Goal: Task Accomplishment & Management: Complete application form

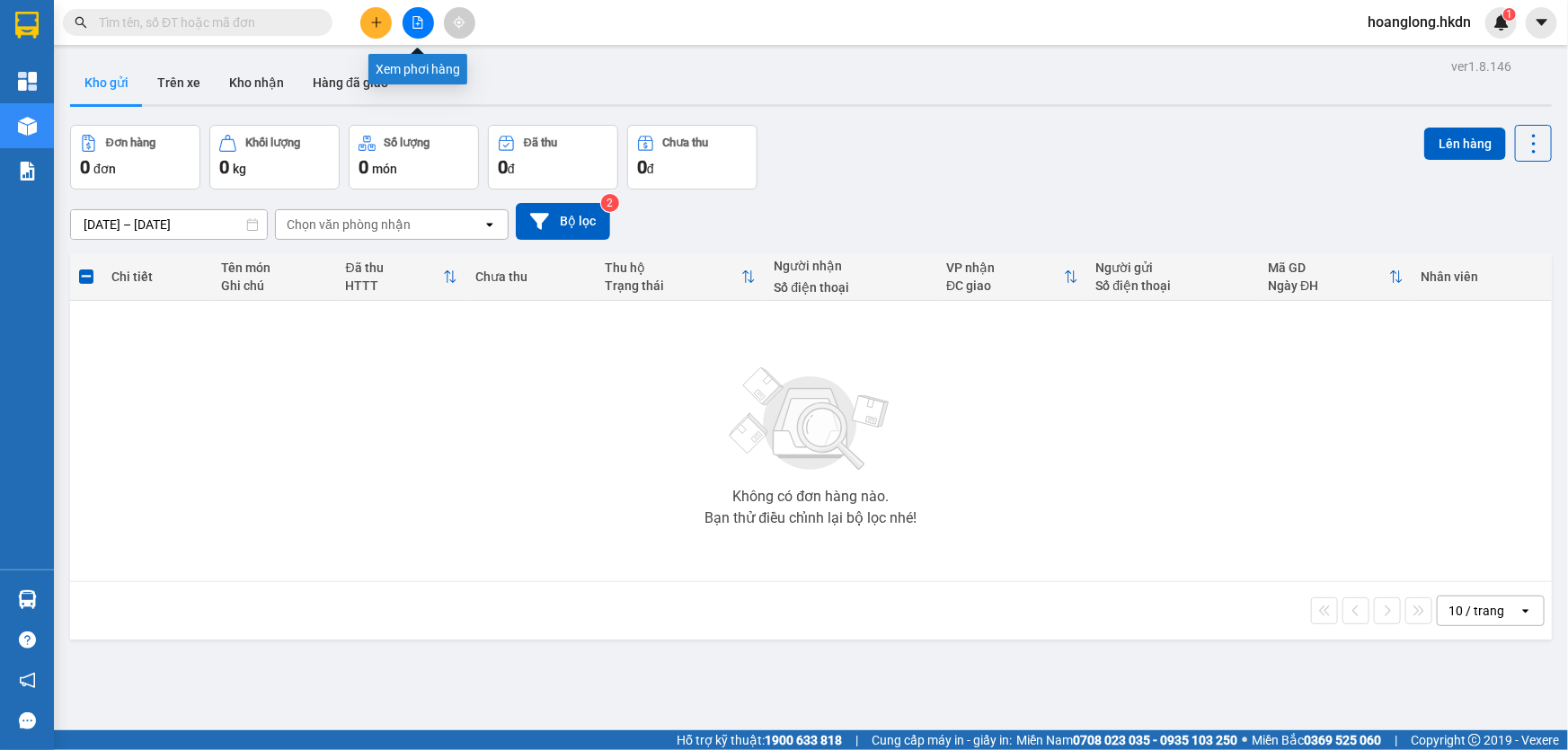
click at [413, 16] on icon "file-add" at bounding box center [418, 23] width 13 height 13
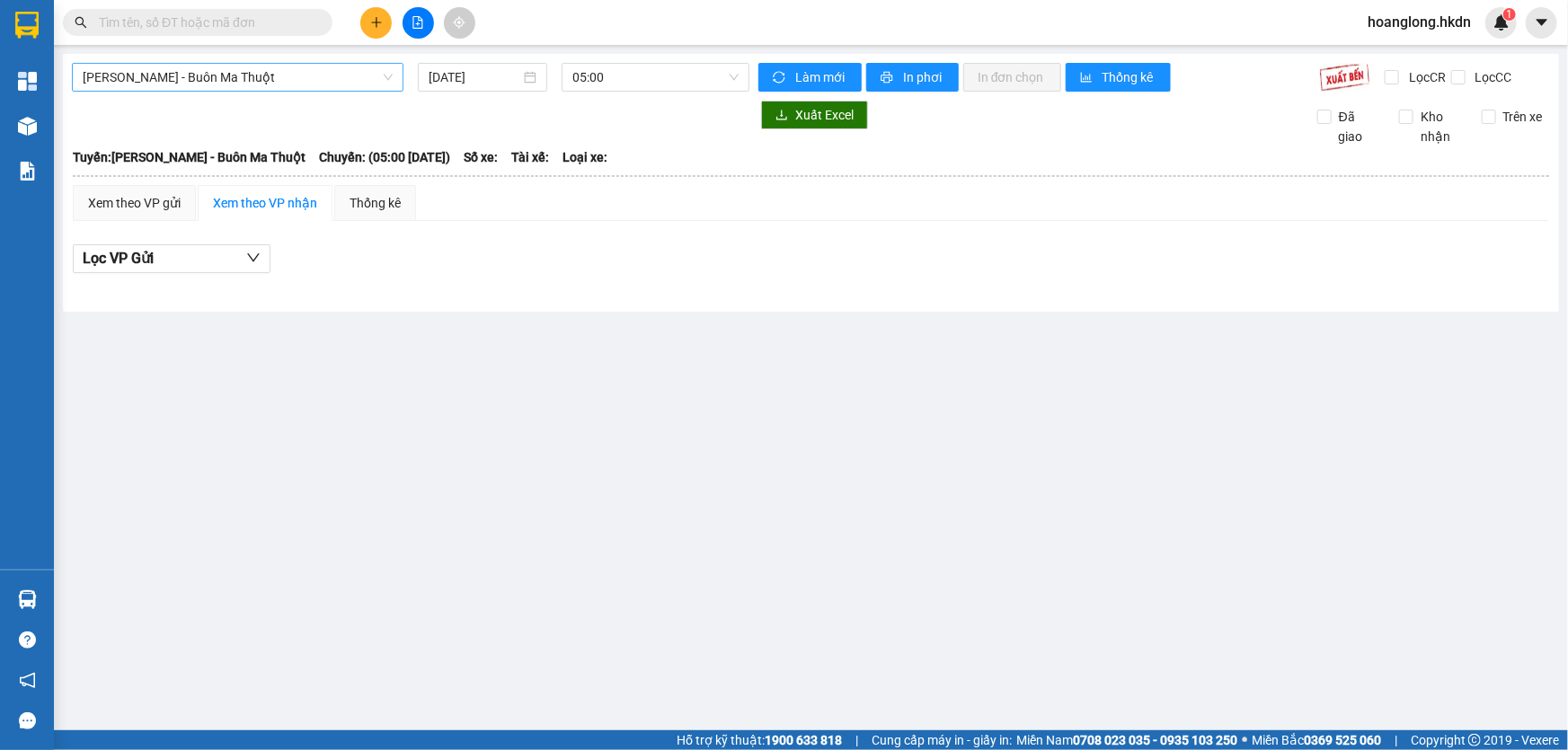
click at [345, 80] on span "[PERSON_NAME] - Buôn Ma Thuột" at bounding box center [237, 78] width 310 height 27
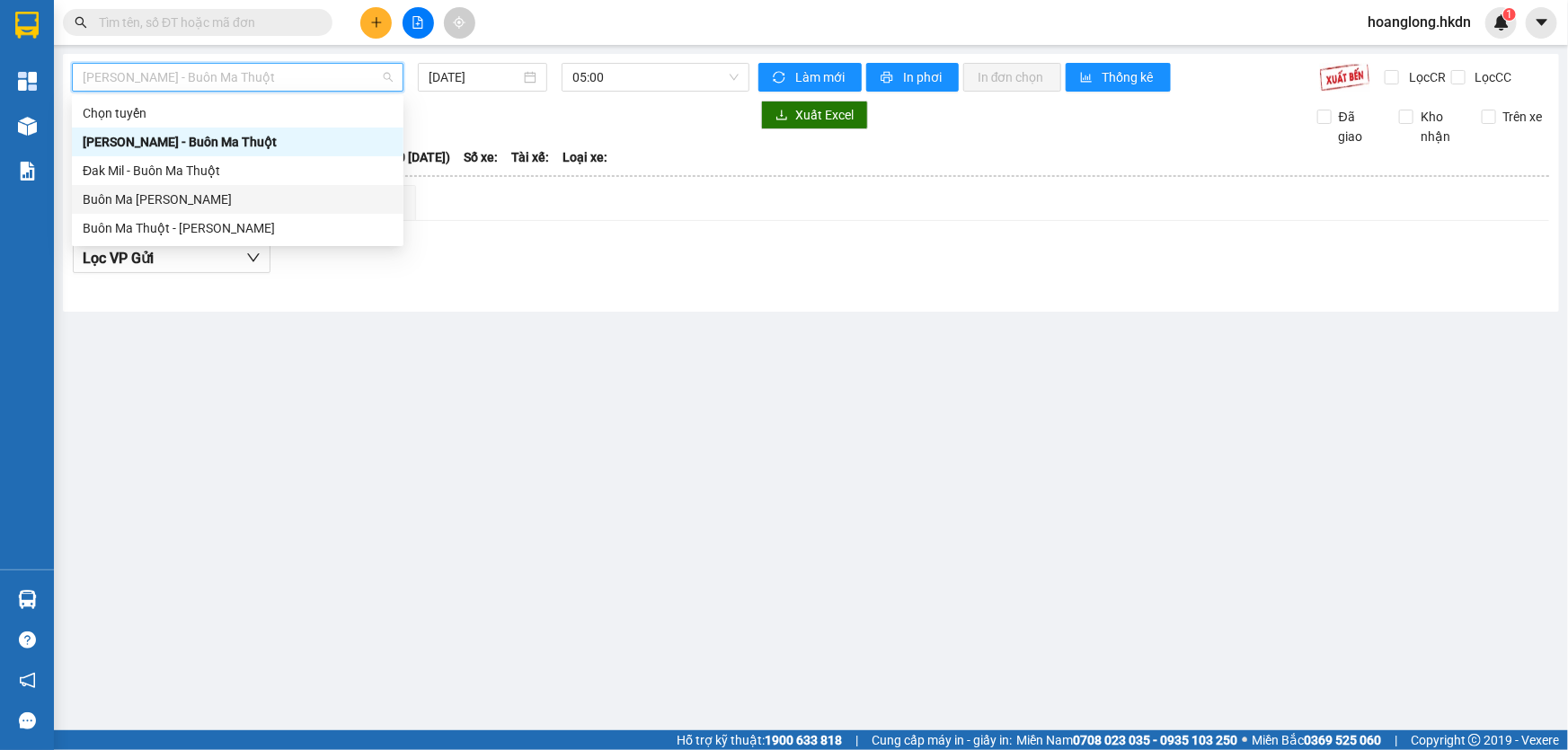
drag, startPoint x: 270, startPoint y: 194, endPoint x: 439, endPoint y: 120, distance: 184.5
click at [270, 194] on div "Buôn Ma [PERSON_NAME]" at bounding box center [237, 200] width 310 height 20
type input "[DATE]"
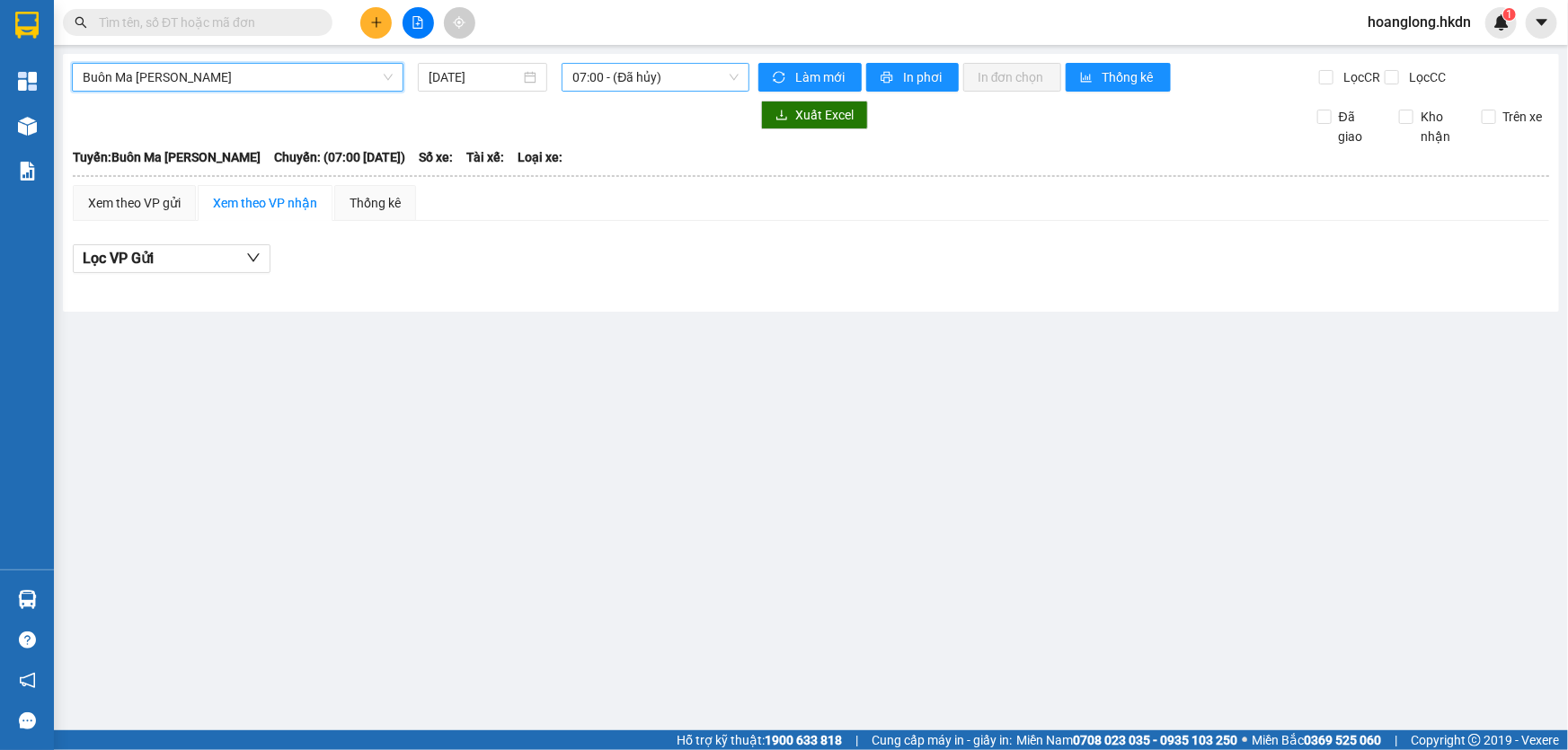
click at [620, 83] on span "07:00 - (Đã hủy)" at bounding box center [656, 78] width 166 height 27
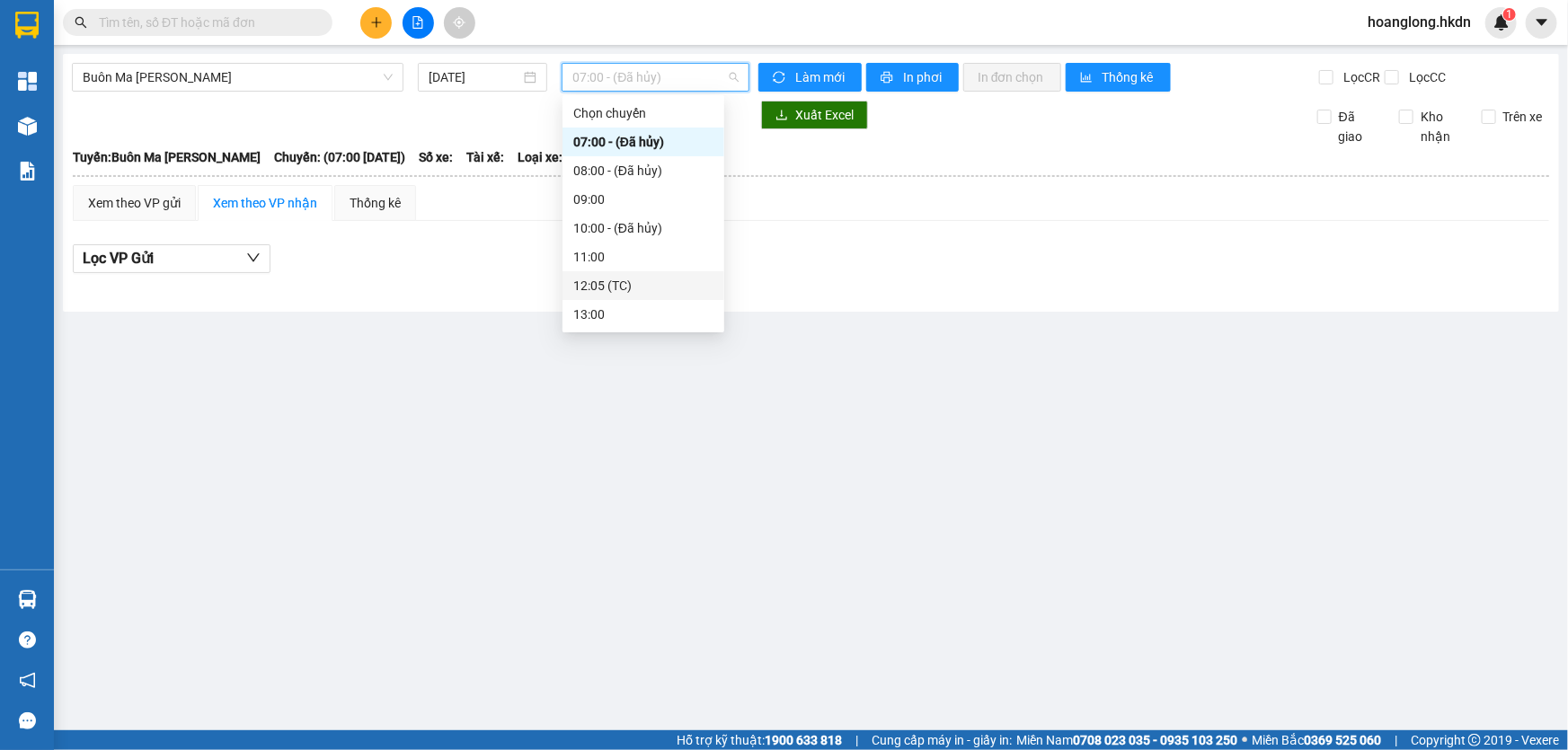
click at [611, 279] on div "12:05 (TC)" at bounding box center [643, 286] width 140 height 20
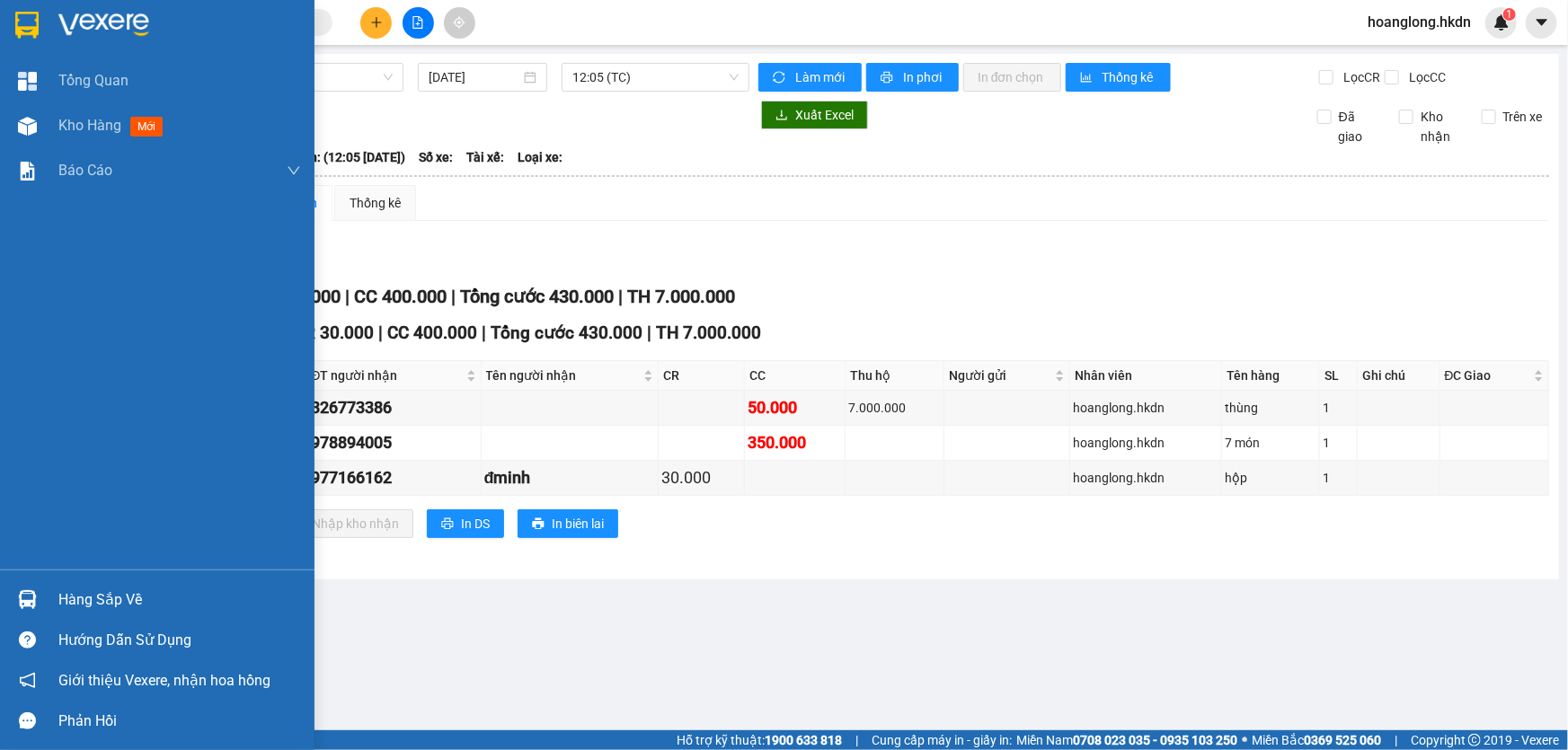
click at [42, 19] on div at bounding box center [27, 25] width 31 height 31
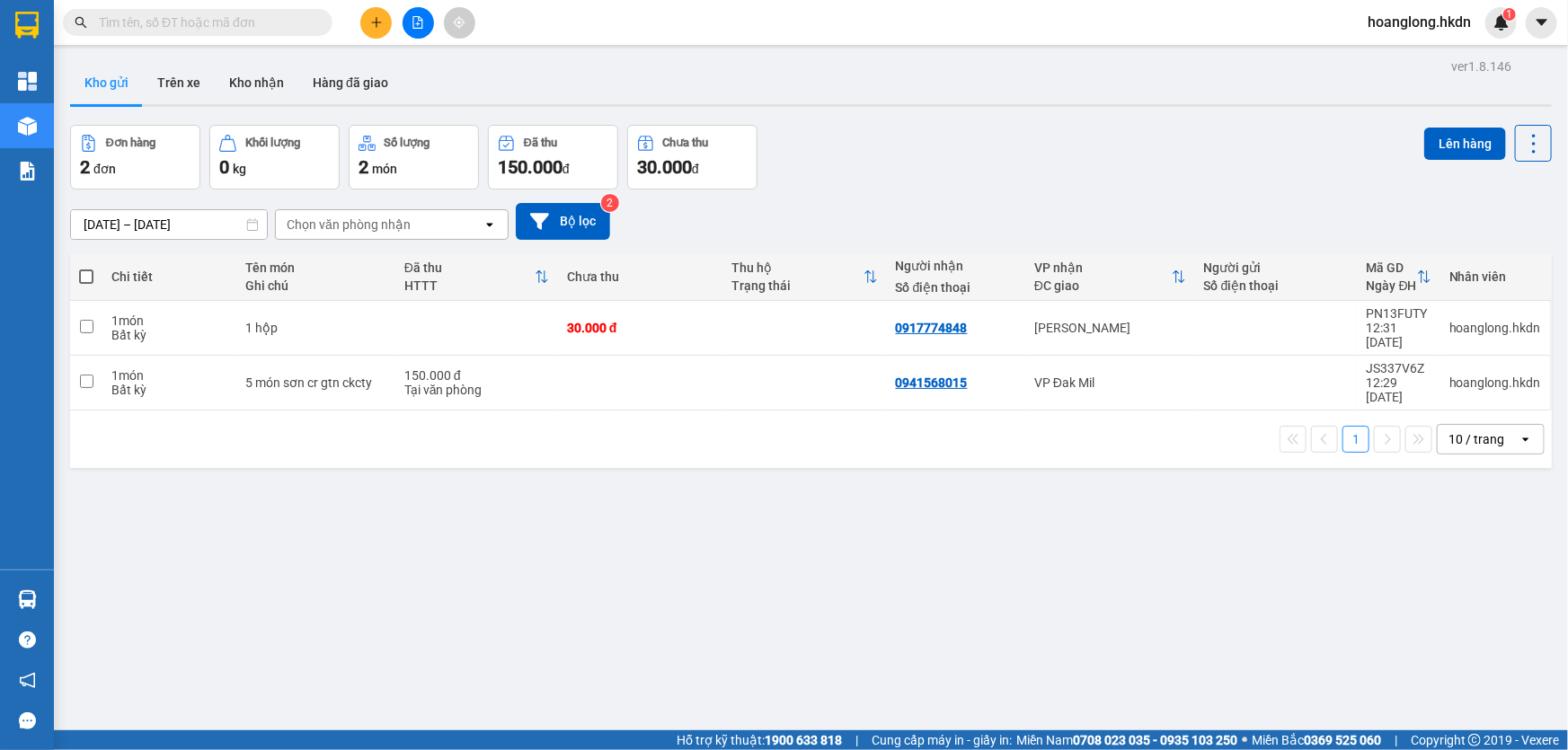
click at [585, 382] on td at bounding box center [641, 384] width 164 height 55
checkbox input "true"
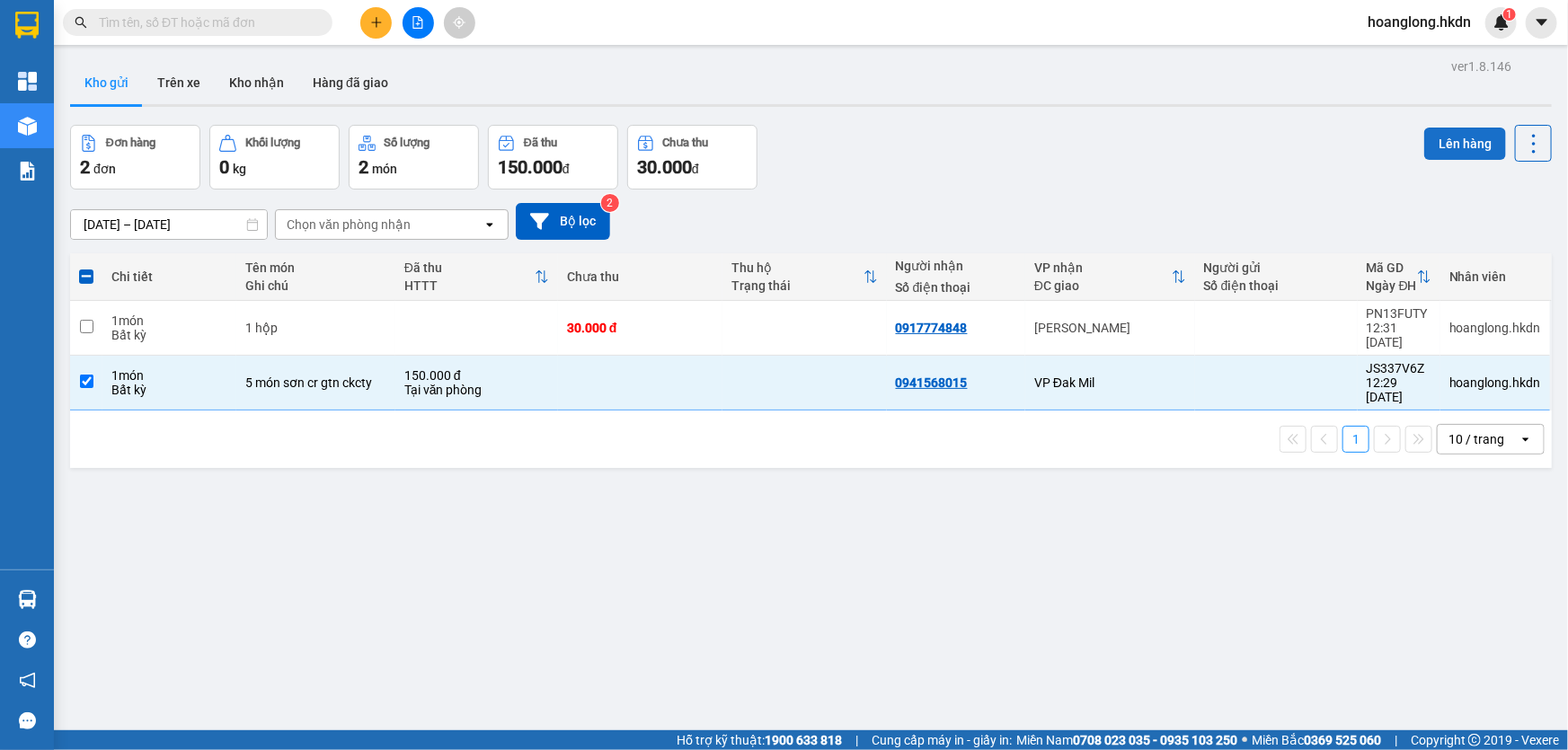
click at [1425, 146] on button "Lên hàng" at bounding box center [1466, 143] width 82 height 32
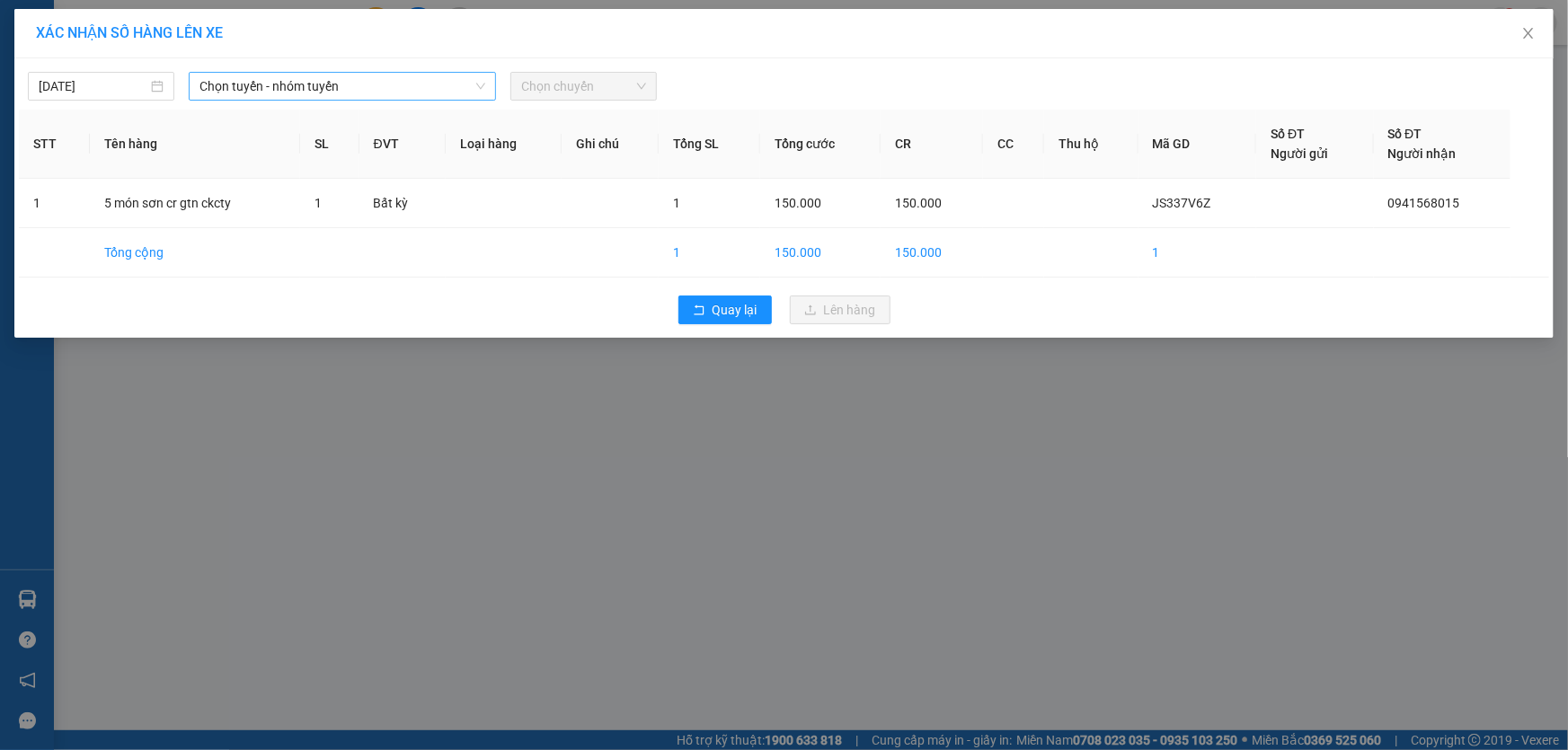
click at [392, 85] on span "Chọn tuyến - nhóm tuyến" at bounding box center [342, 87] width 286 height 27
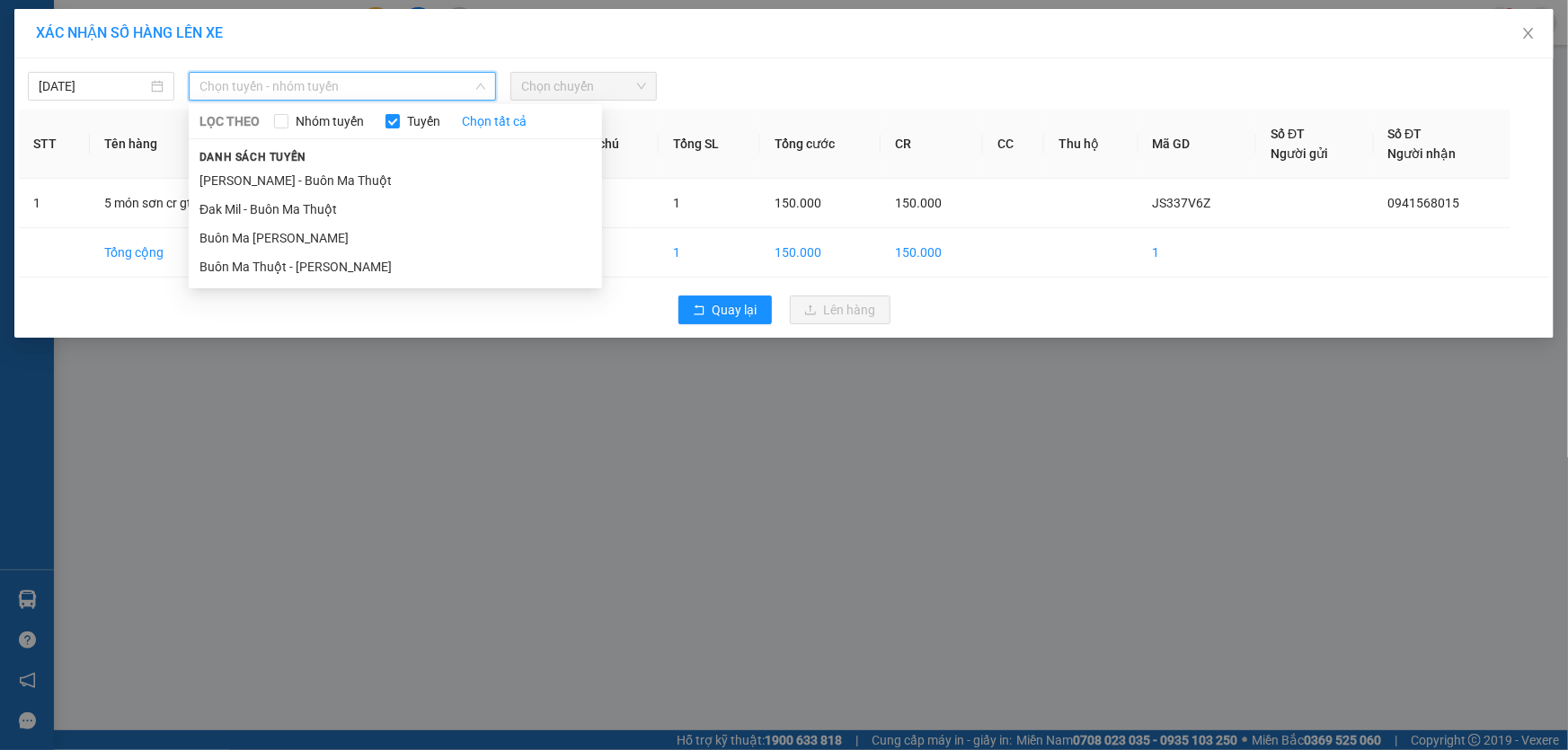
drag, startPoint x: 341, startPoint y: 235, endPoint x: 497, endPoint y: 155, distance: 175.3
click at [341, 236] on li "Buôn Ma [PERSON_NAME]" at bounding box center [396, 238] width 413 height 28
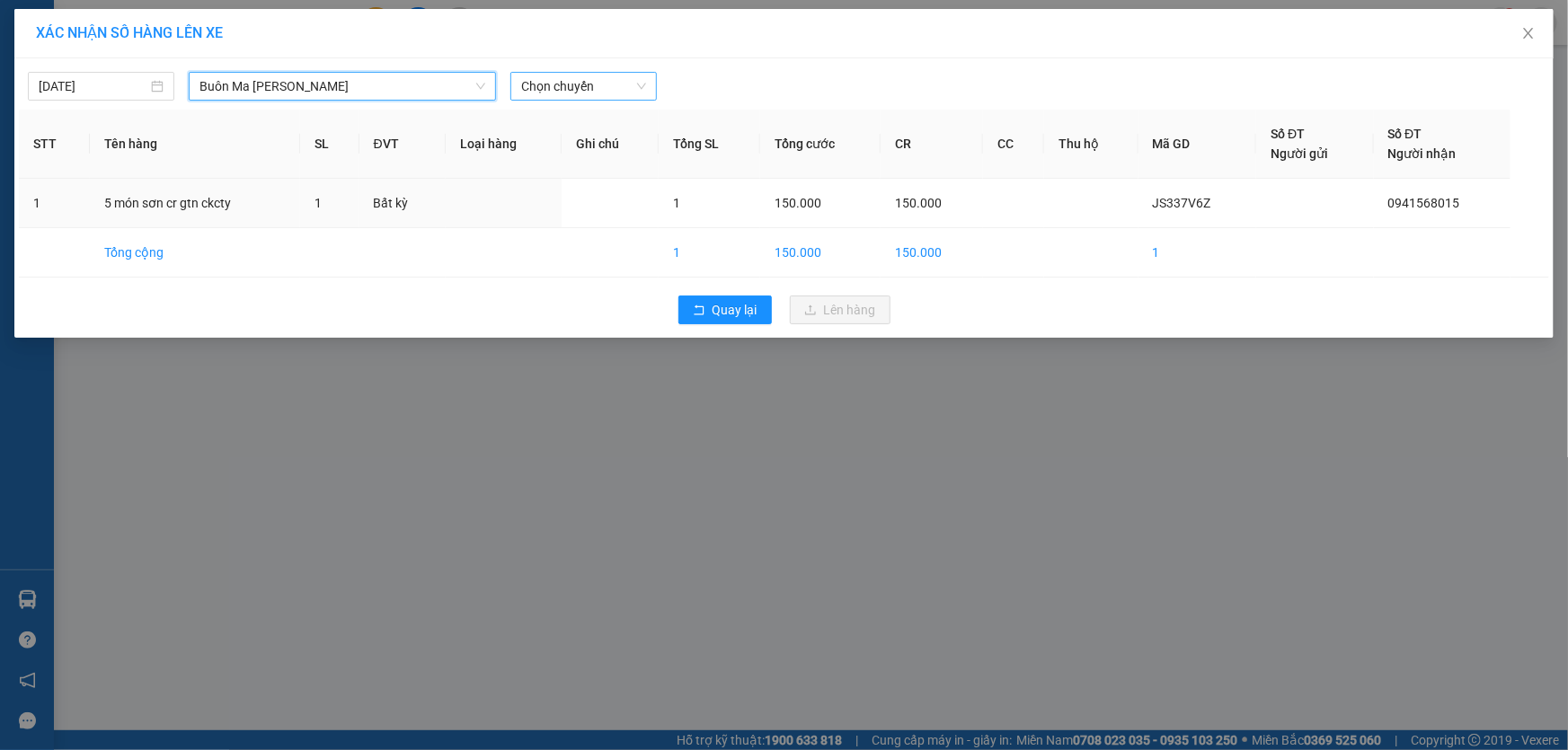
click at [580, 90] on span "Chọn chuyến" at bounding box center [584, 87] width 125 height 27
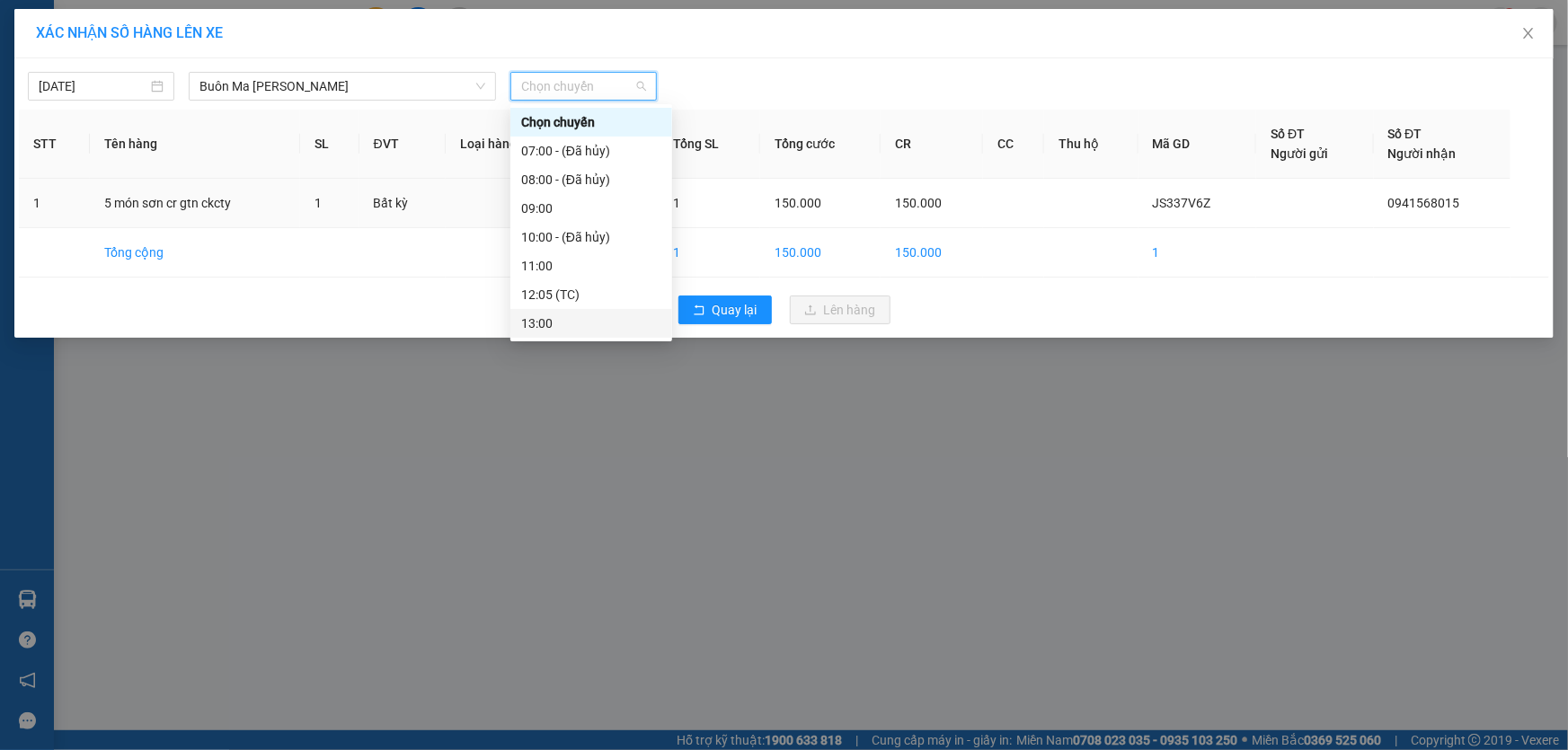
click at [557, 322] on div "13:00" at bounding box center [591, 323] width 140 height 20
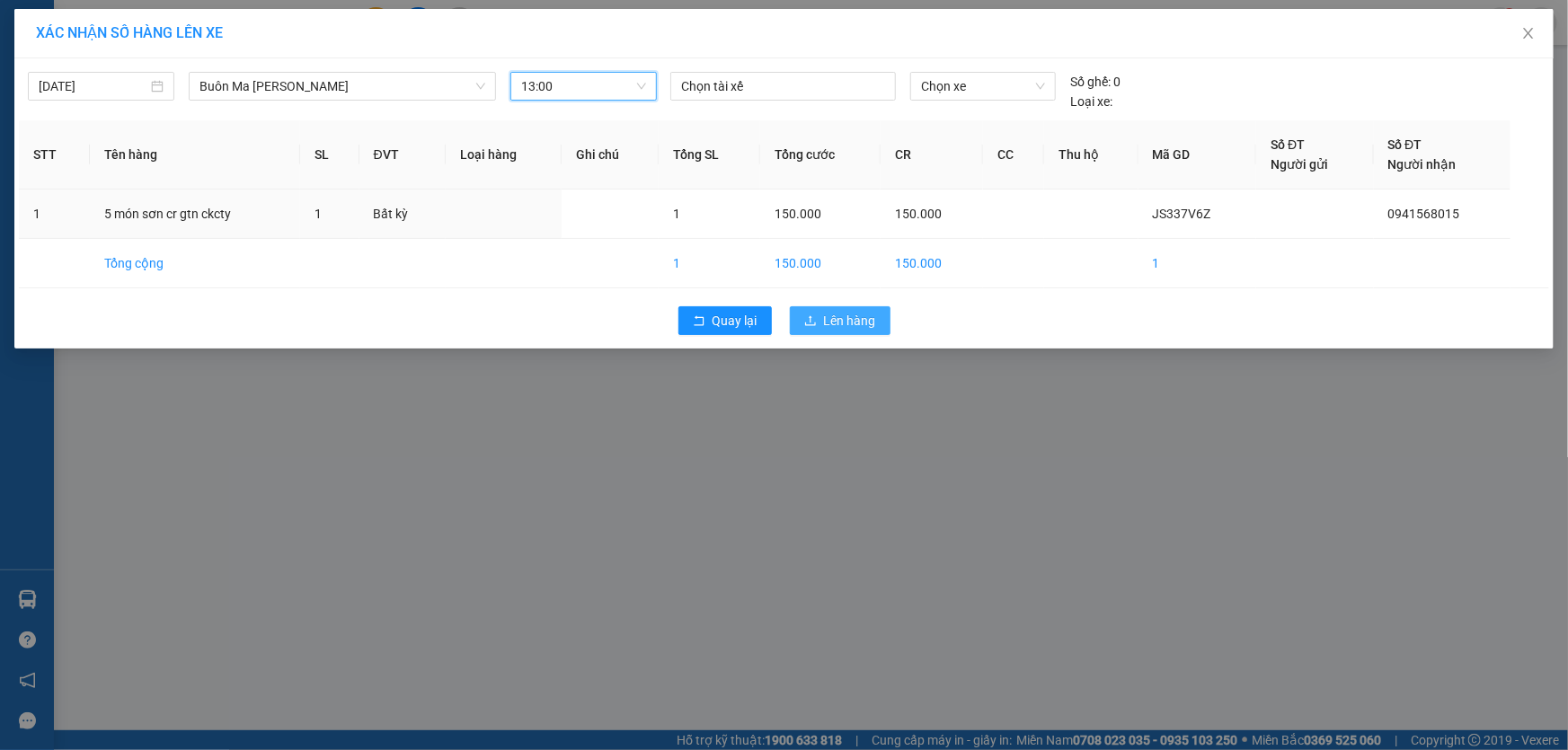
click at [832, 318] on span "Lên hàng" at bounding box center [850, 321] width 52 height 20
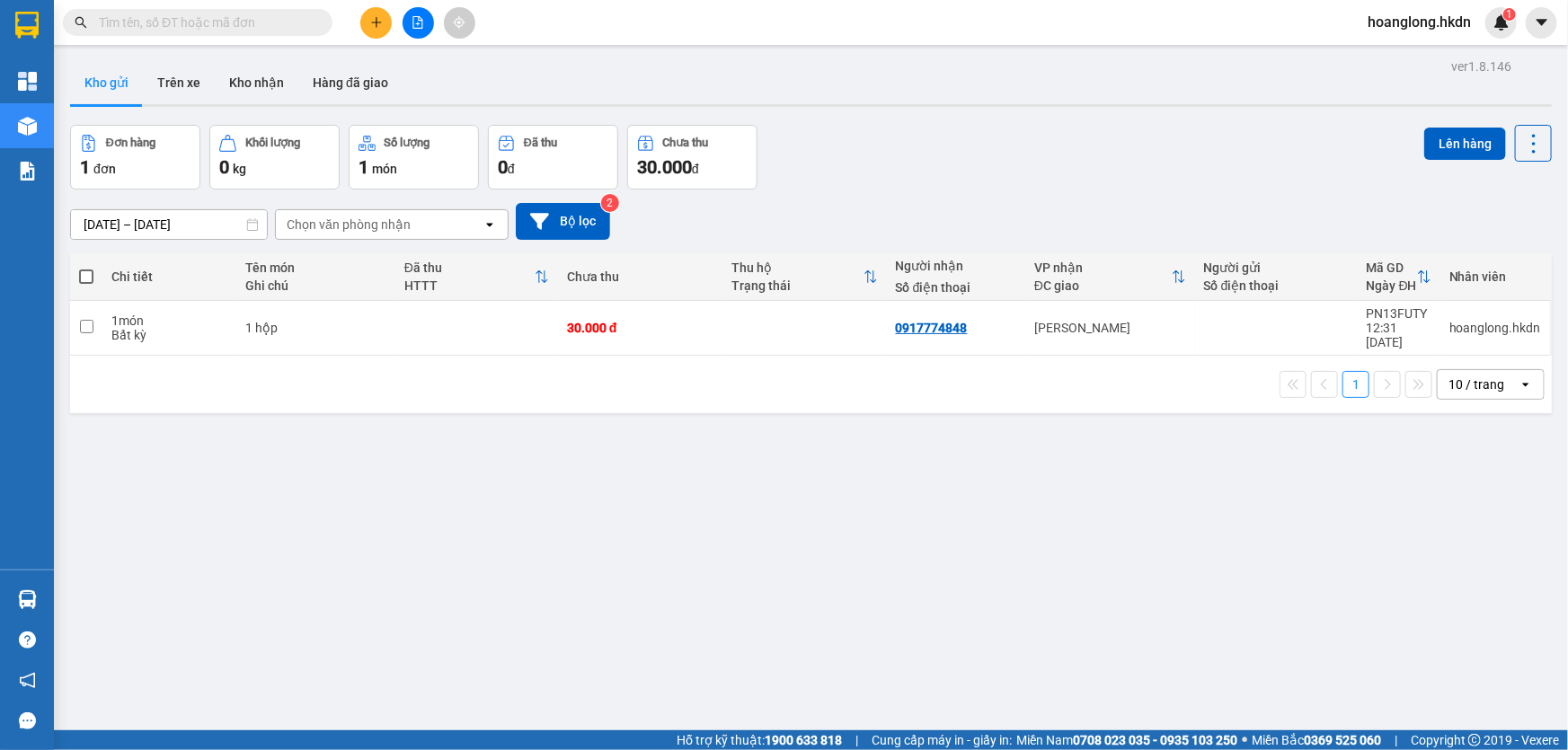
click at [380, 30] on button at bounding box center [376, 23] width 31 height 31
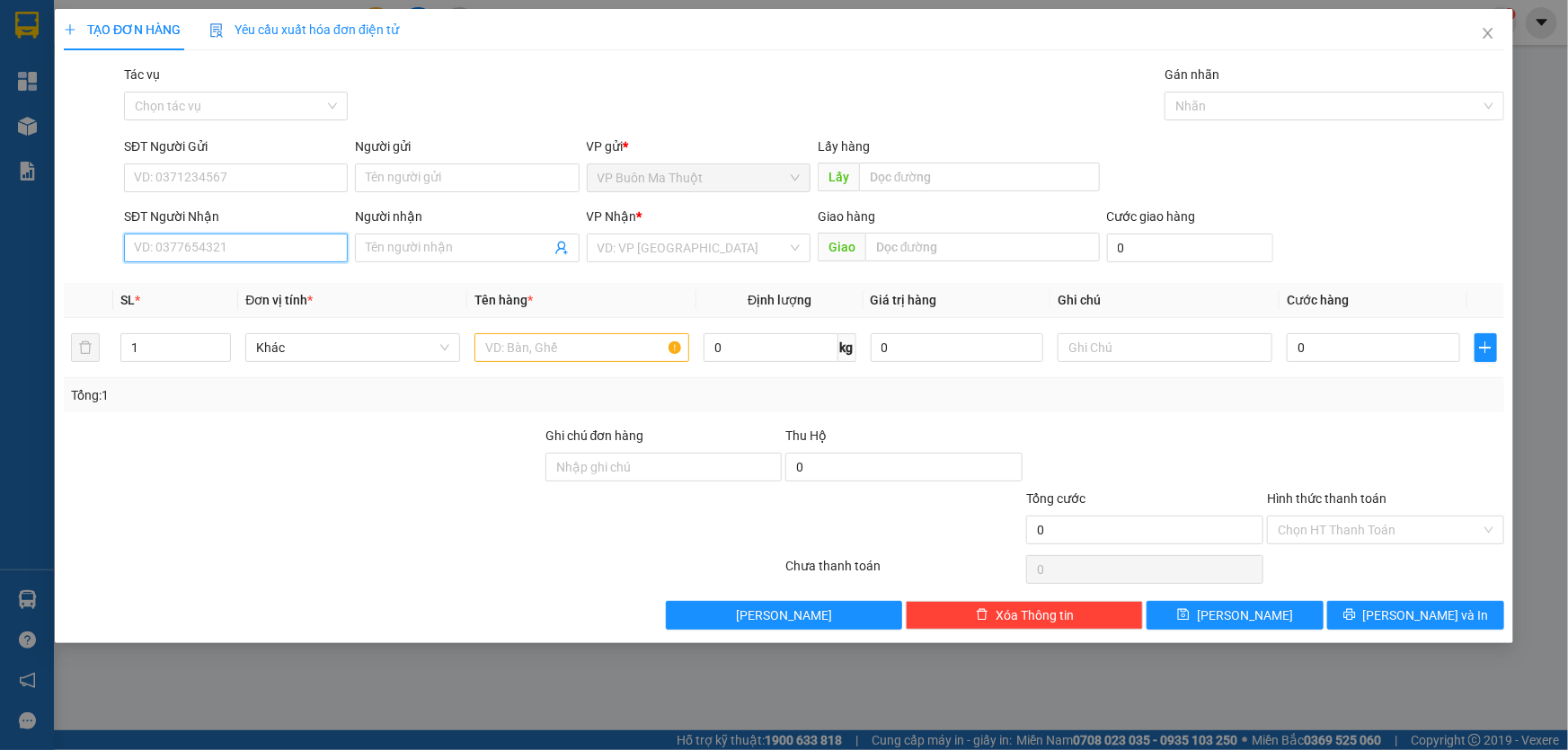
click at [288, 257] on input "SĐT Người Nhận" at bounding box center [236, 248] width 224 height 28
type input "0962281347"
click at [656, 261] on input "search" at bounding box center [693, 248] width 190 height 27
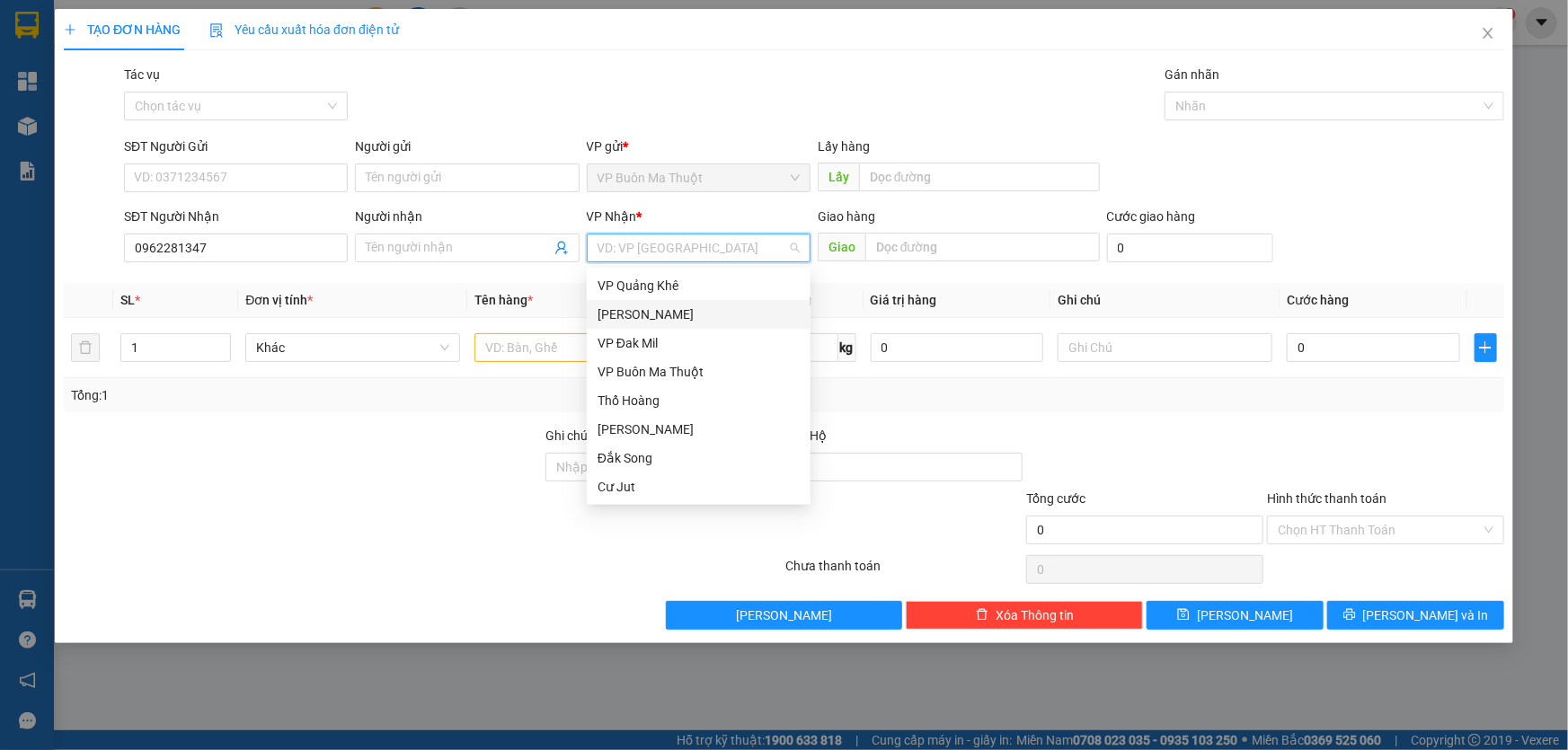
click at [640, 315] on div "[PERSON_NAME]" at bounding box center [698, 314] width 202 height 20
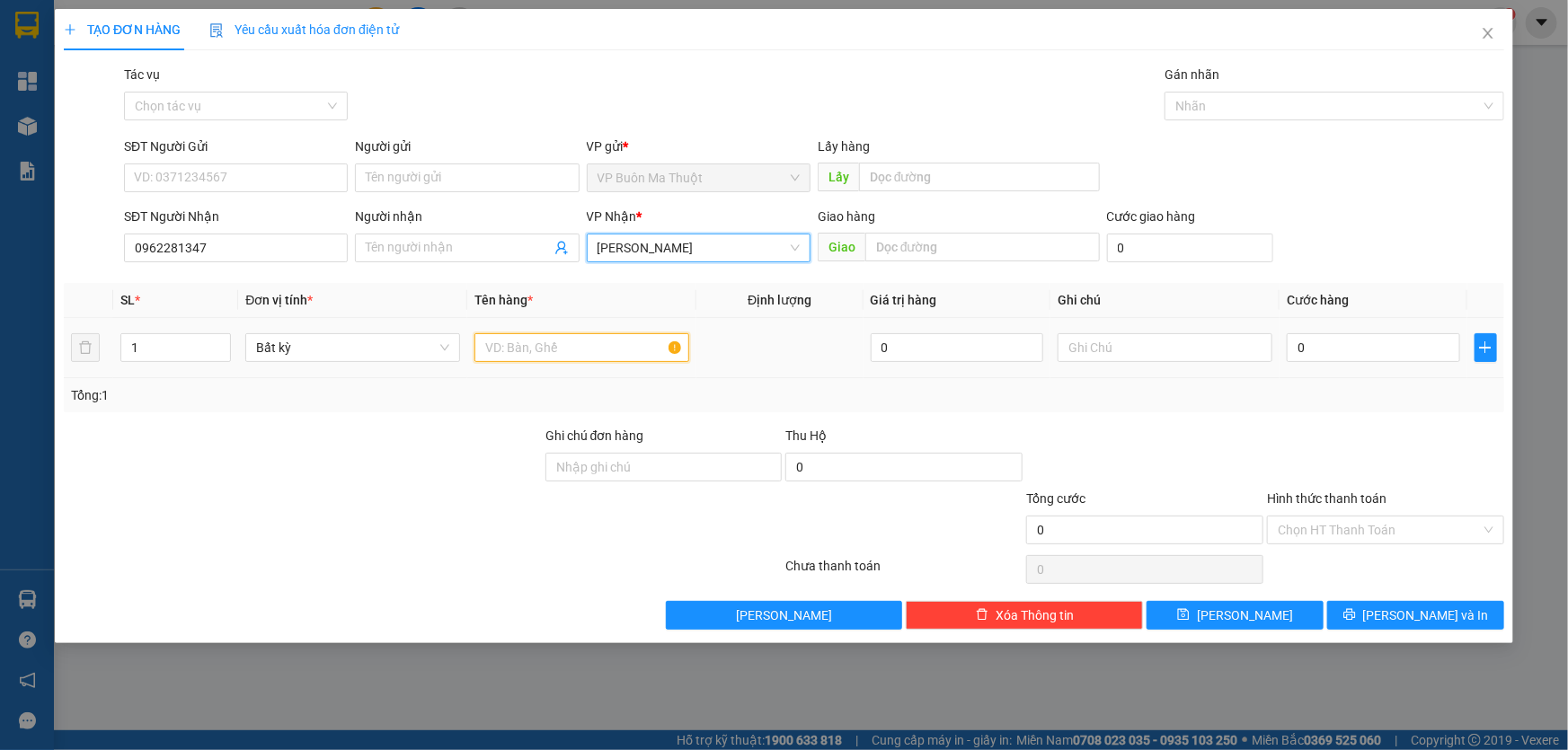
click at [549, 349] on input "text" at bounding box center [581, 347] width 215 height 28
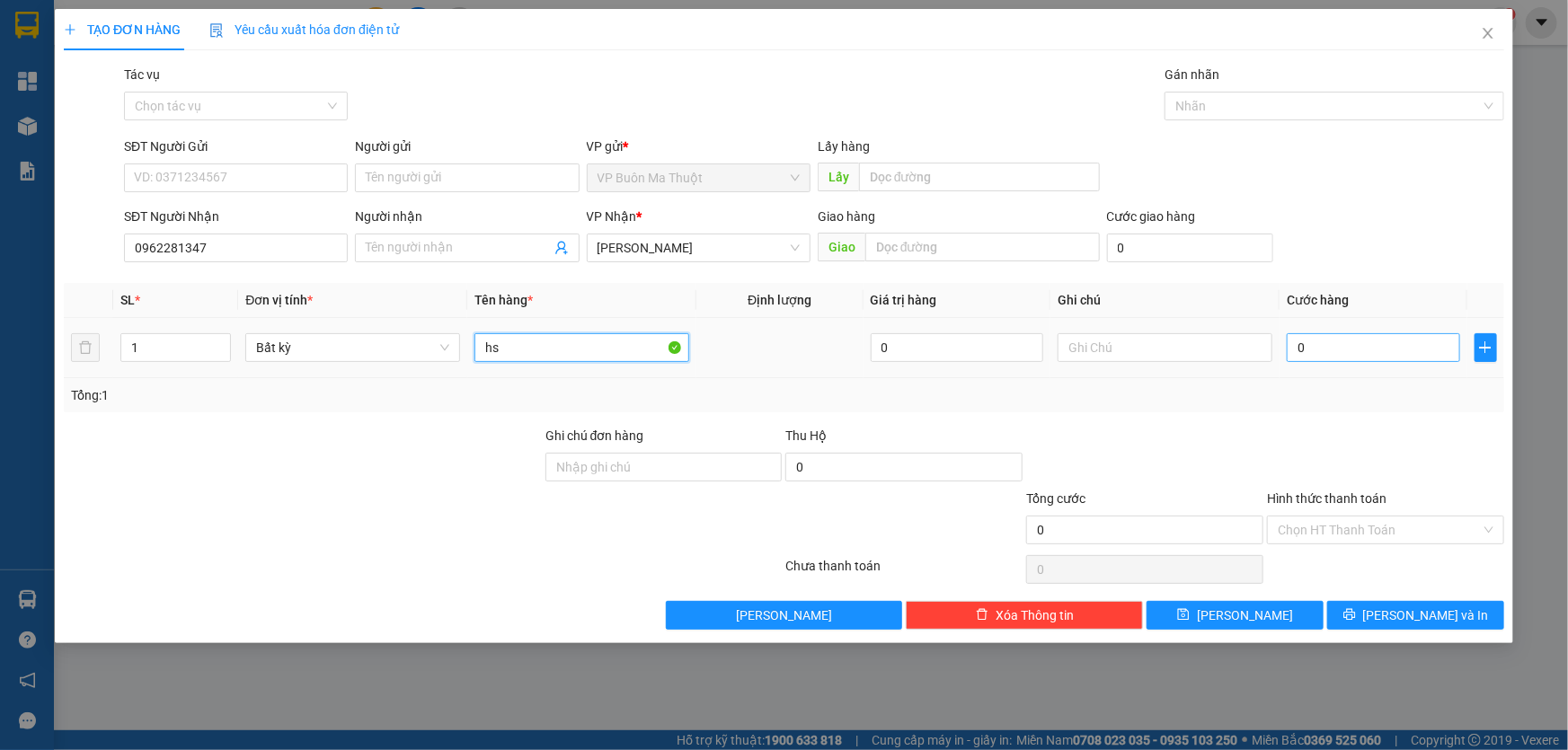
type input "hs"
click at [1338, 353] on input "0" at bounding box center [1374, 347] width 174 height 28
type input "3"
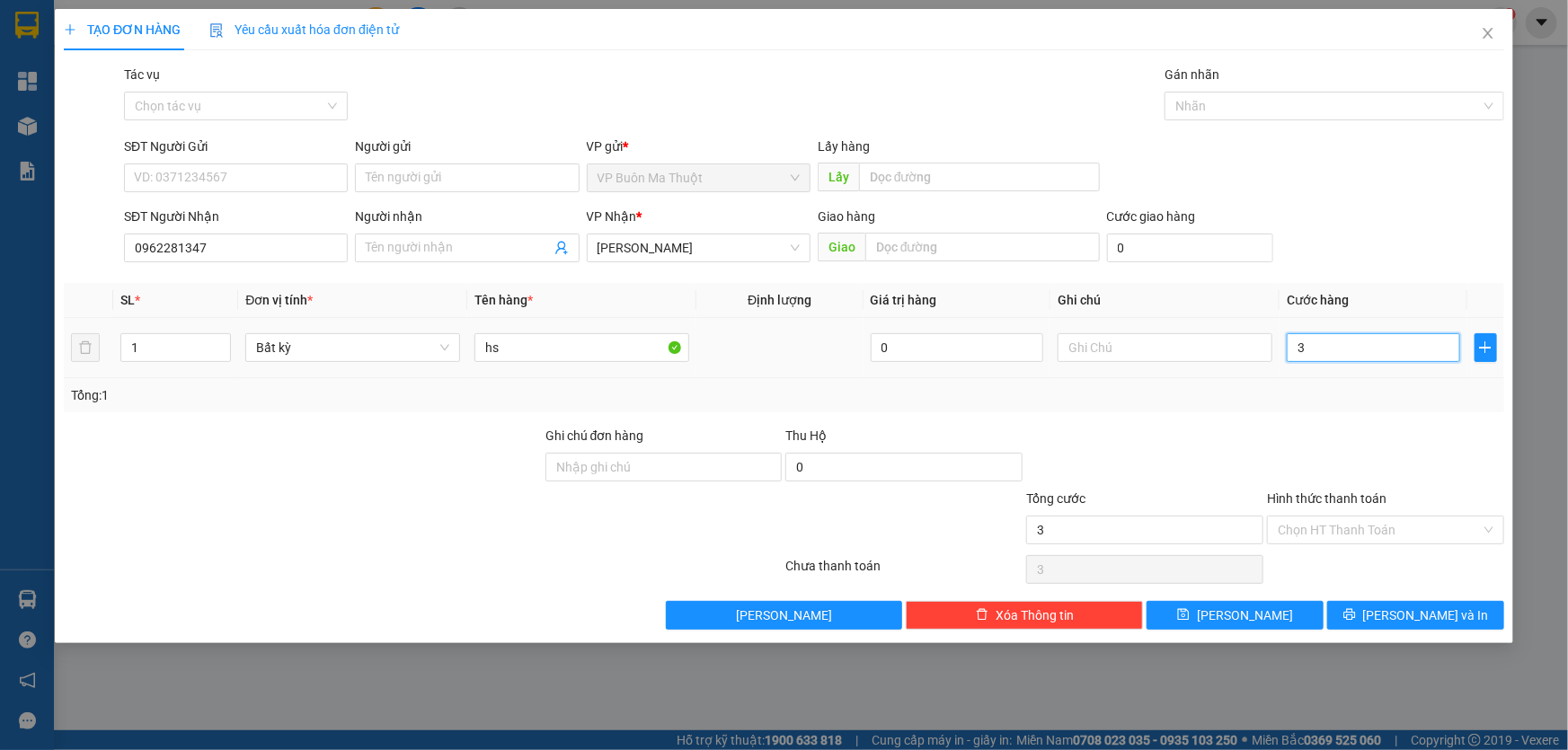
type input "30"
type input "300"
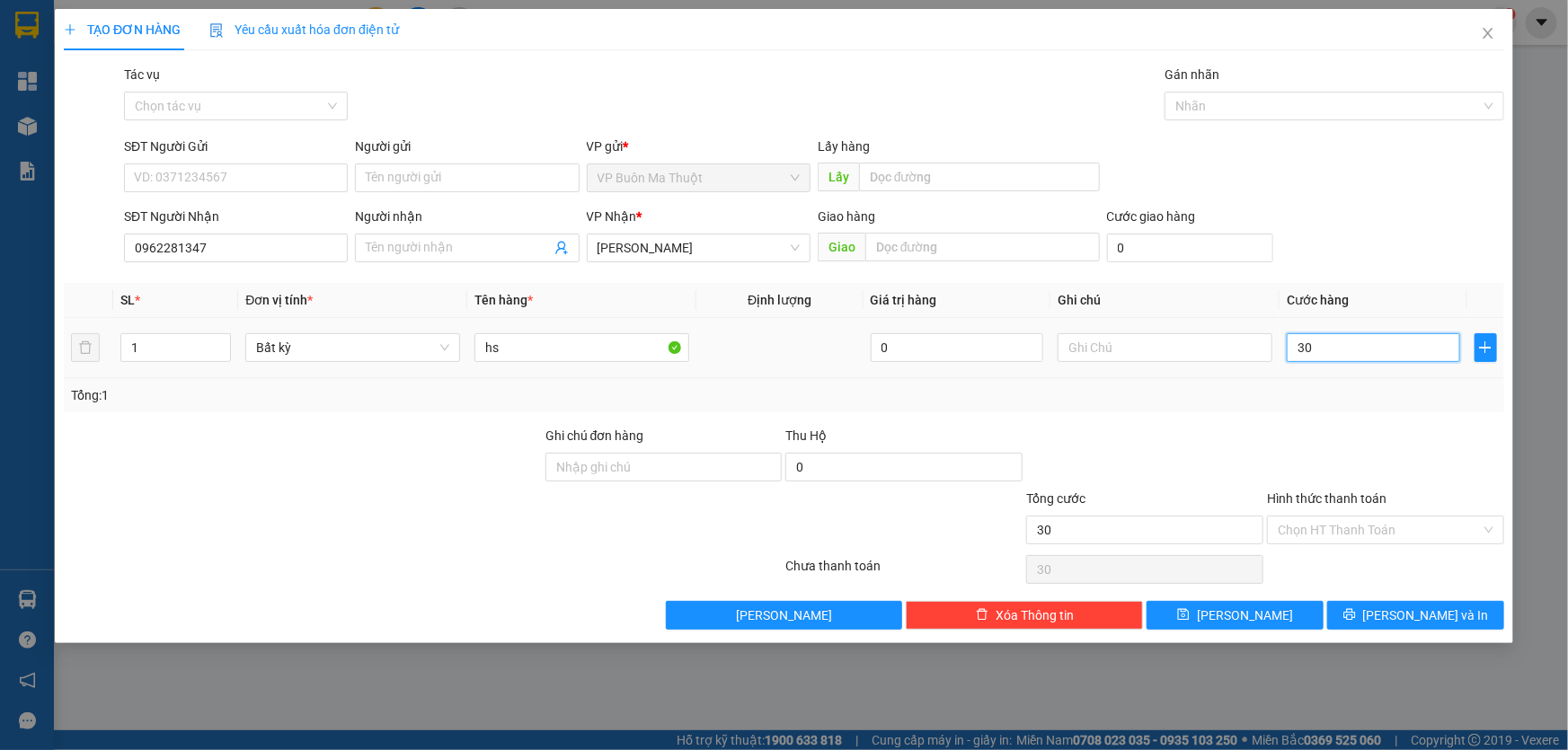
type input "300"
type input "3.000"
type input "30.000"
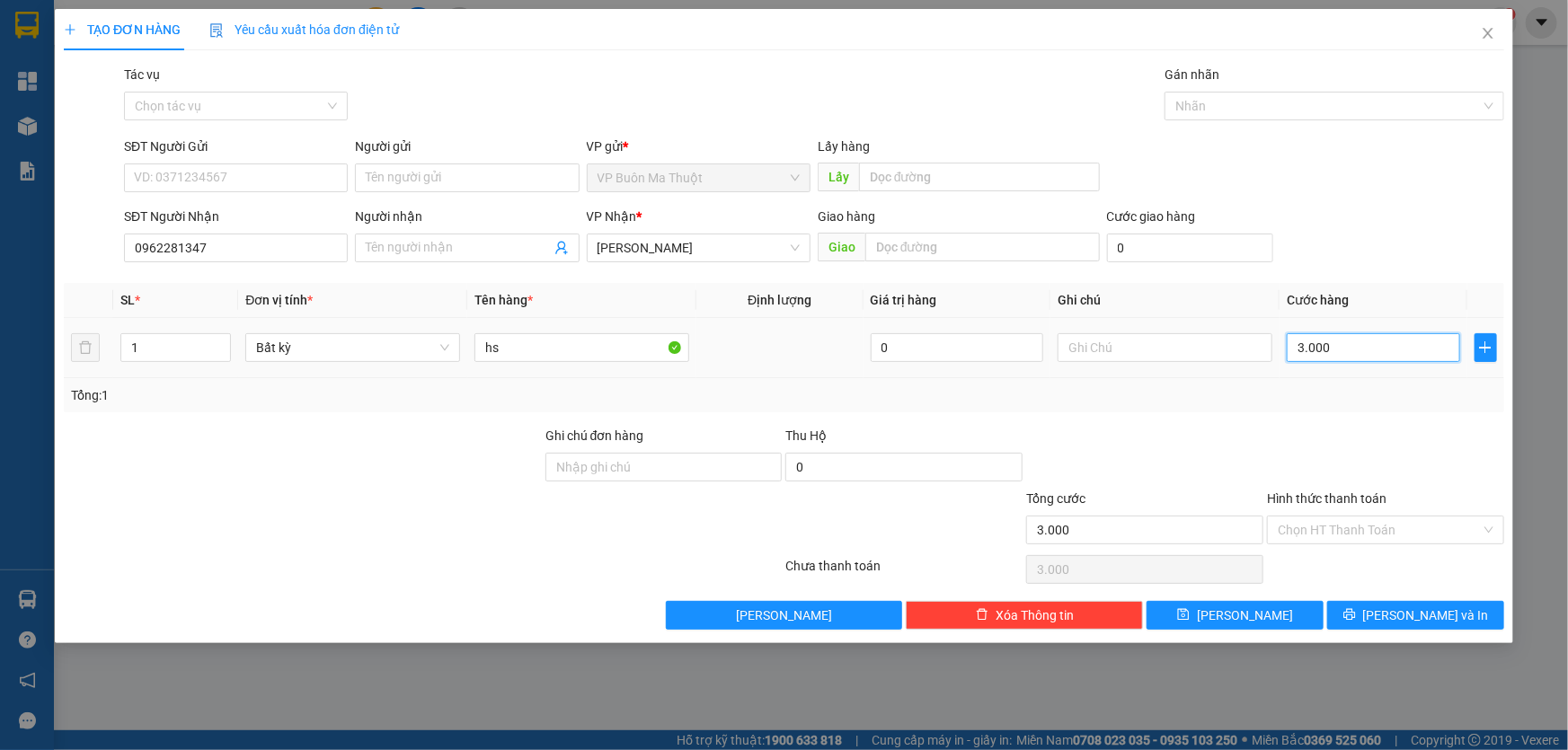
type input "30.000"
click at [1247, 614] on span "[PERSON_NAME]" at bounding box center [1245, 616] width 96 height 20
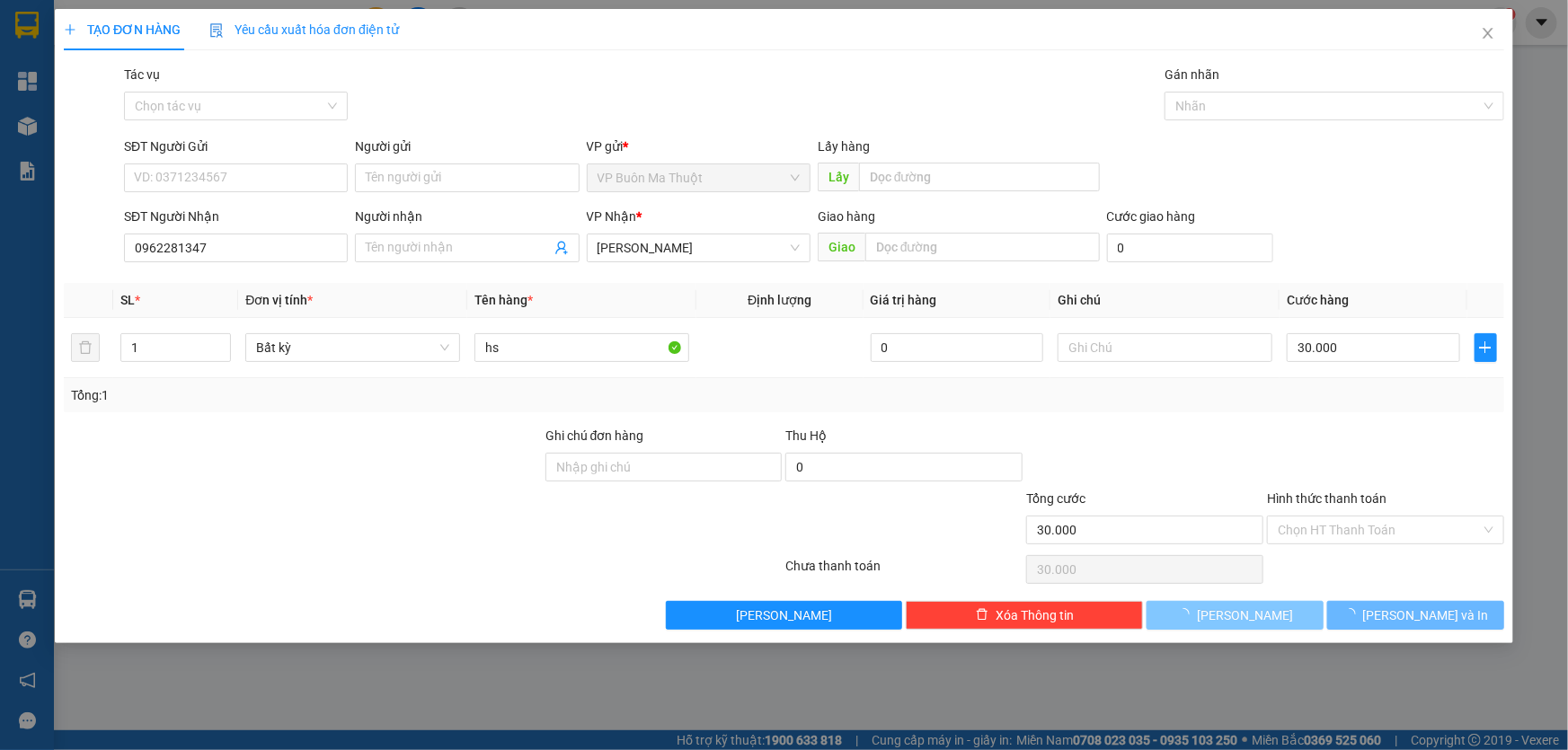
type input "0"
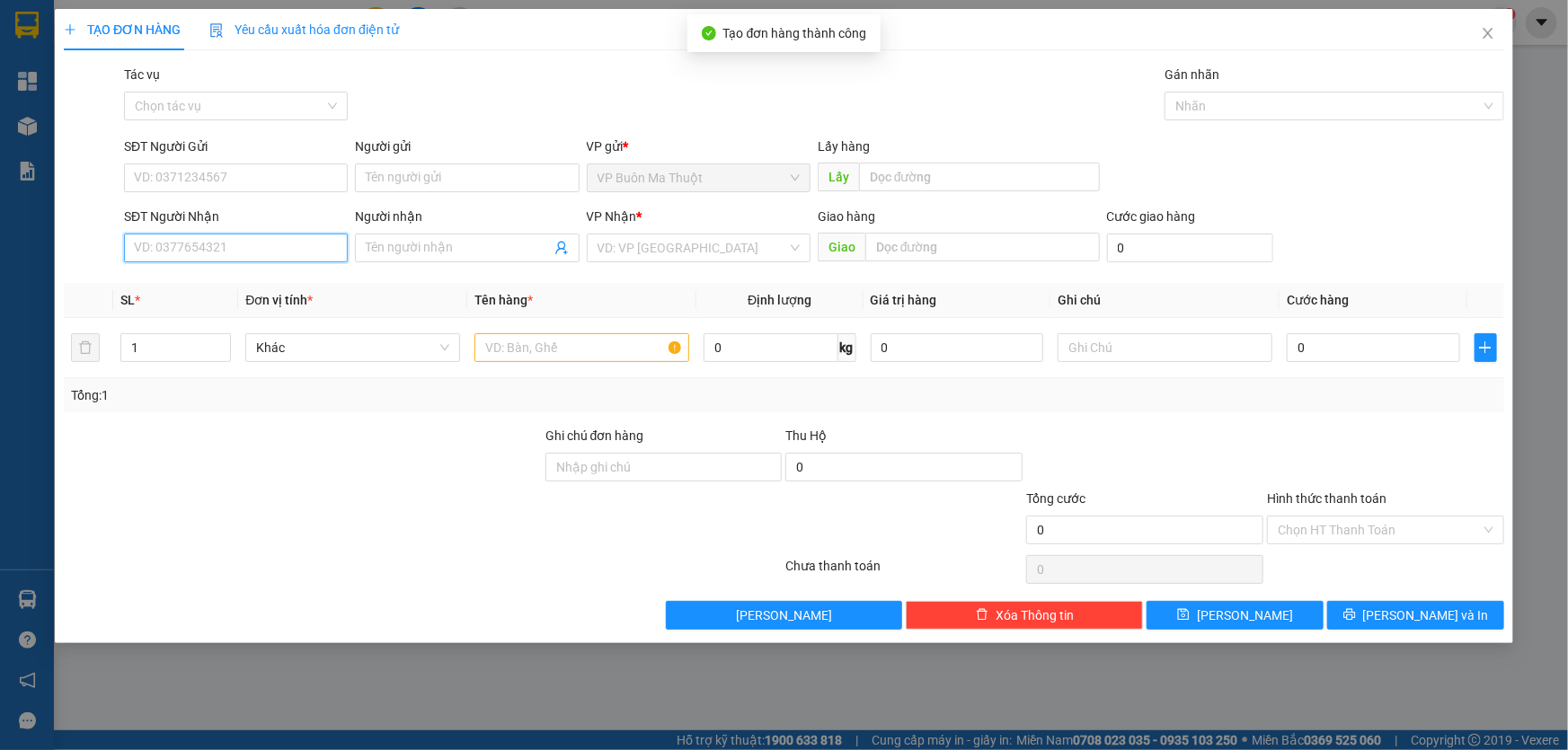
click at [328, 253] on input "SĐT Người Nhận" at bounding box center [236, 248] width 224 height 28
type input "0896488383"
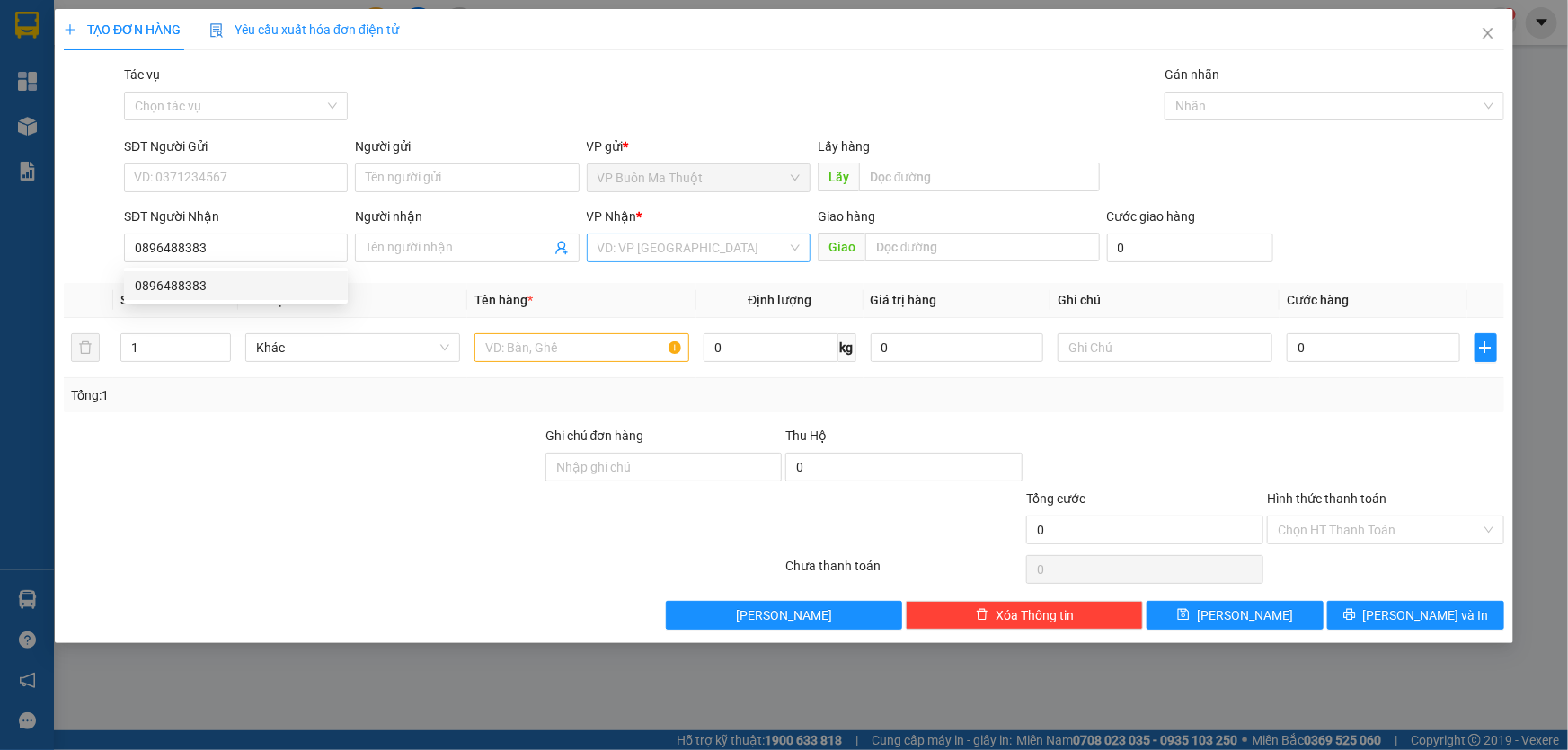
click at [642, 249] on input "search" at bounding box center [693, 248] width 190 height 27
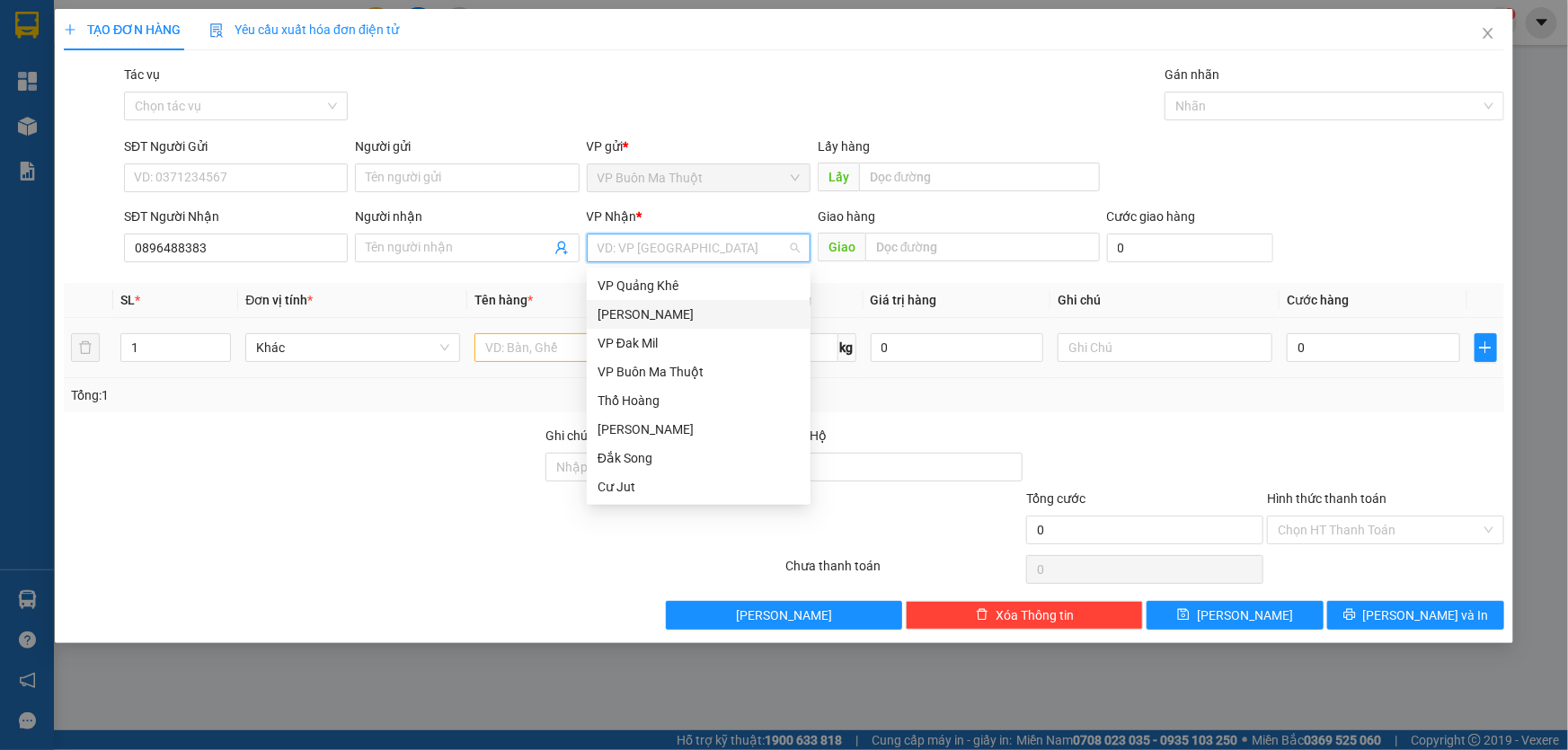
click at [616, 315] on div "[PERSON_NAME]" at bounding box center [698, 314] width 202 height 20
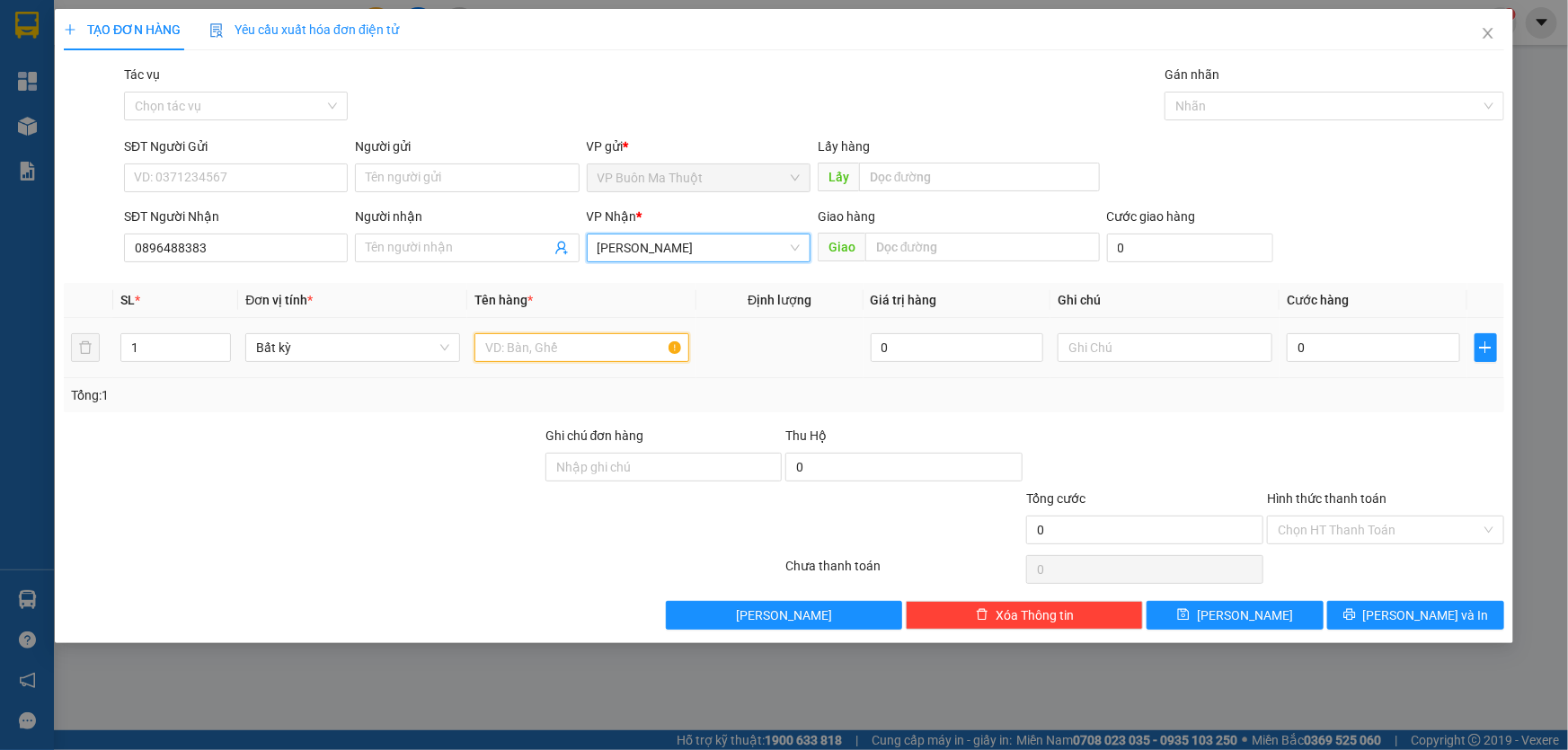
click at [541, 352] on input "text" at bounding box center [581, 347] width 215 height 28
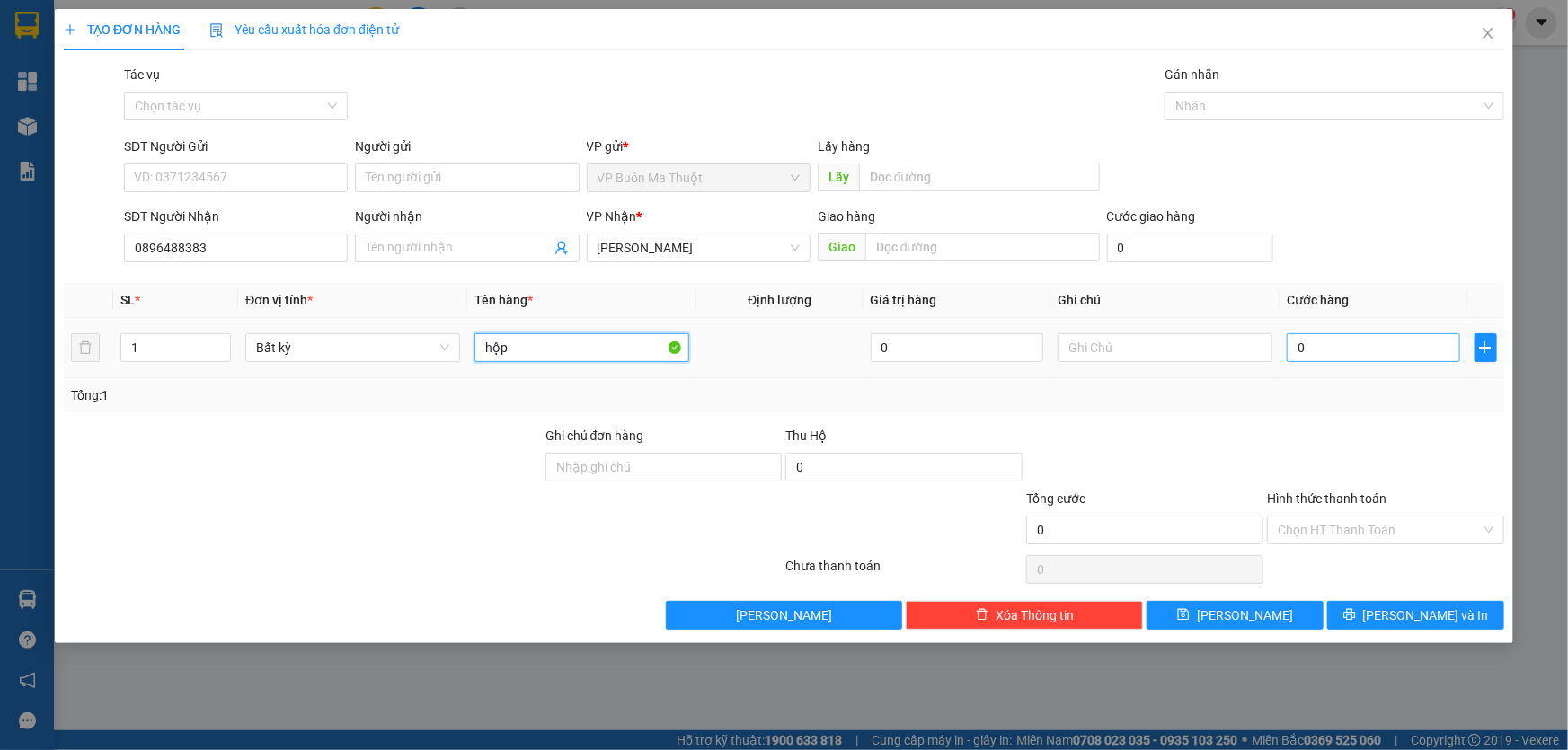
type input "hộp"
click at [1382, 341] on input "0" at bounding box center [1374, 347] width 174 height 28
type input "3"
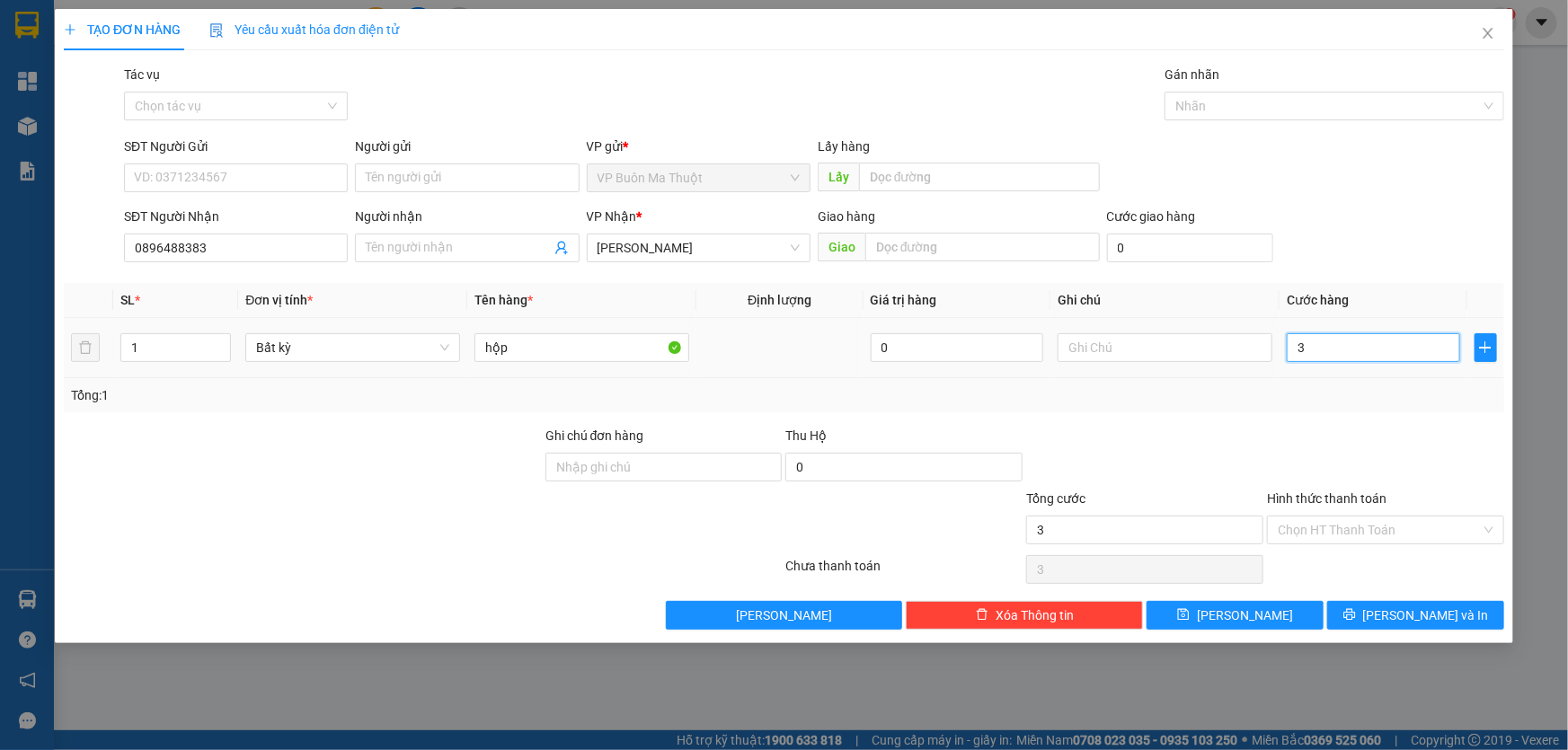
type input "30"
type input "300"
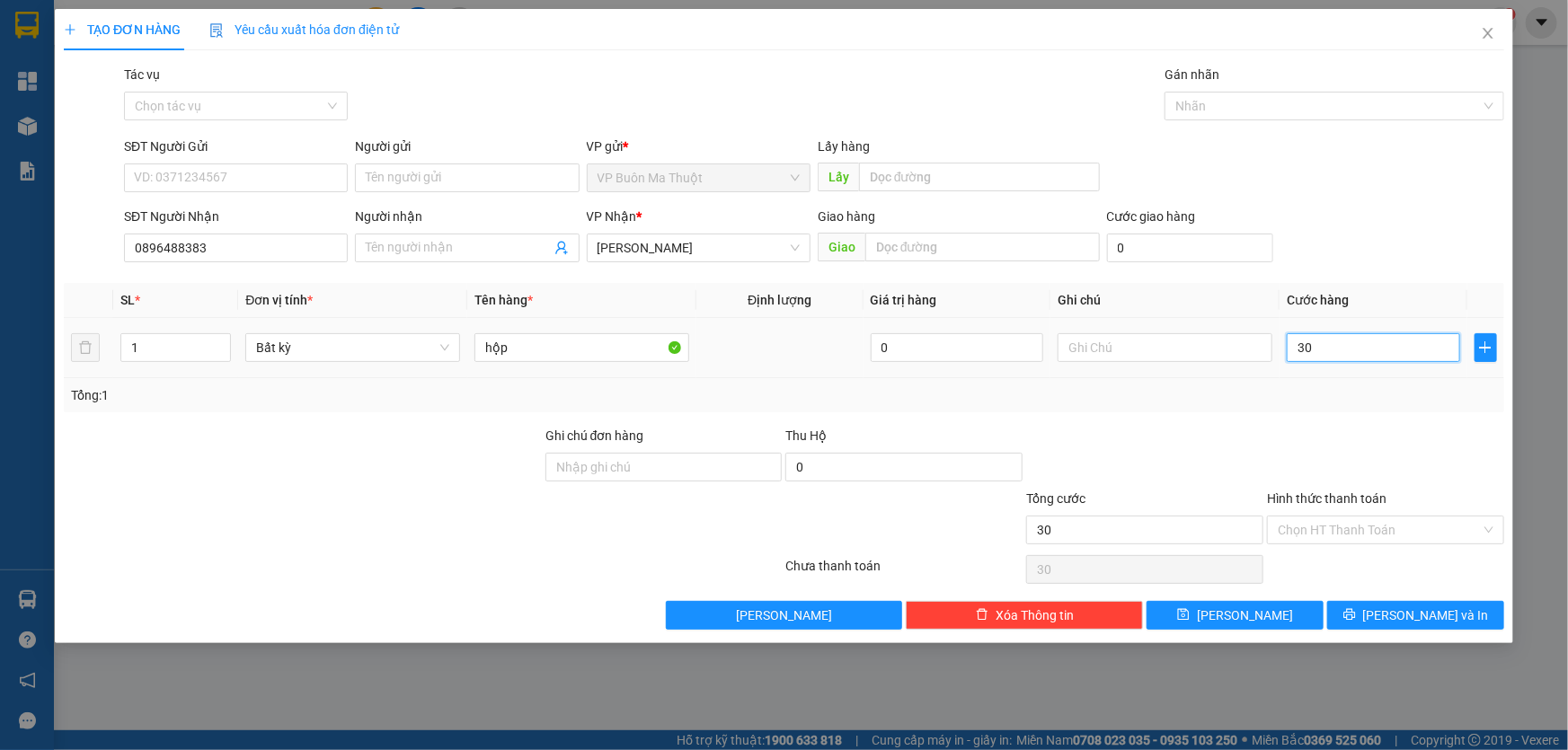
type input "300"
type input "3.000"
type input "30.000"
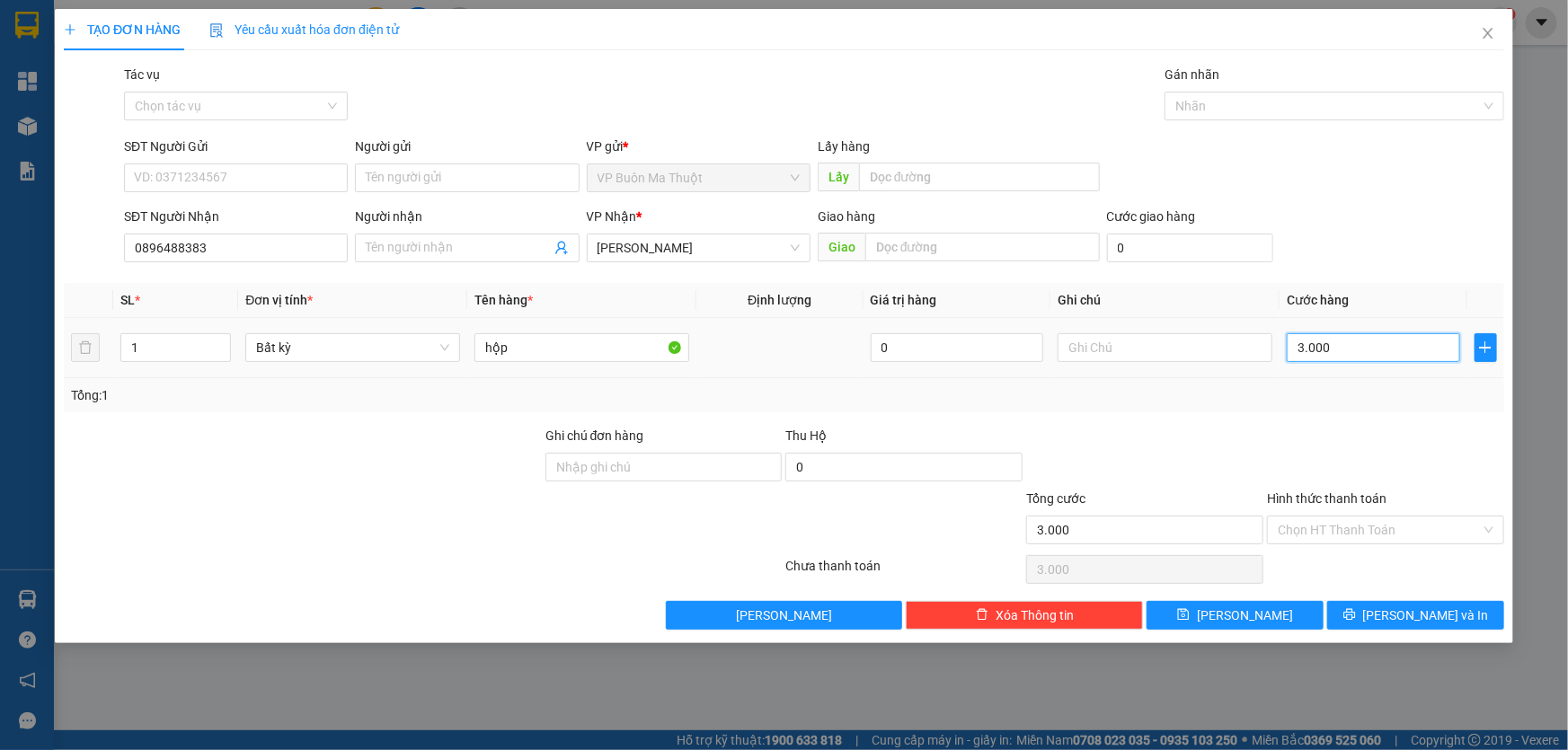
type input "30.000"
click at [1249, 614] on span "[PERSON_NAME]" at bounding box center [1245, 616] width 96 height 20
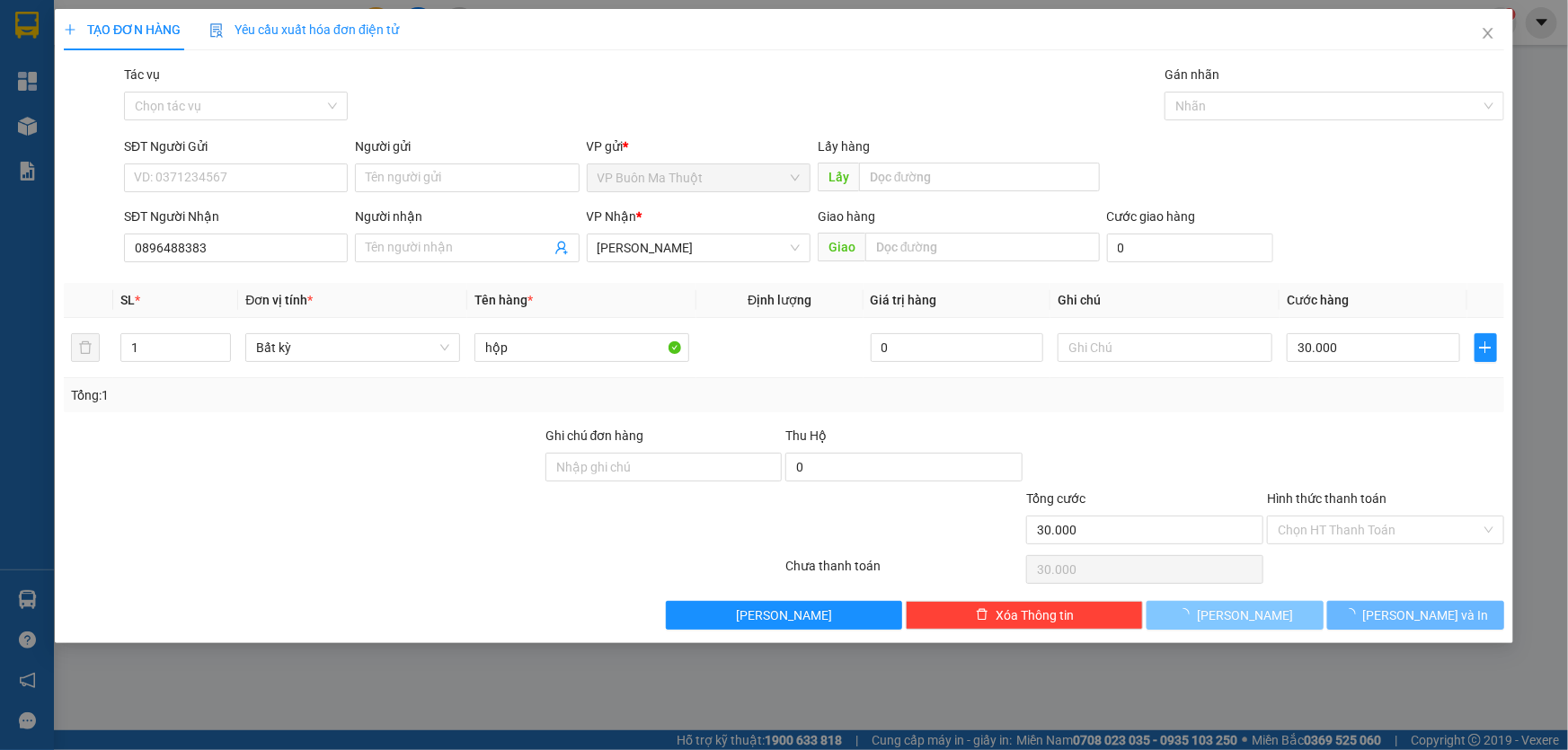
type input "0"
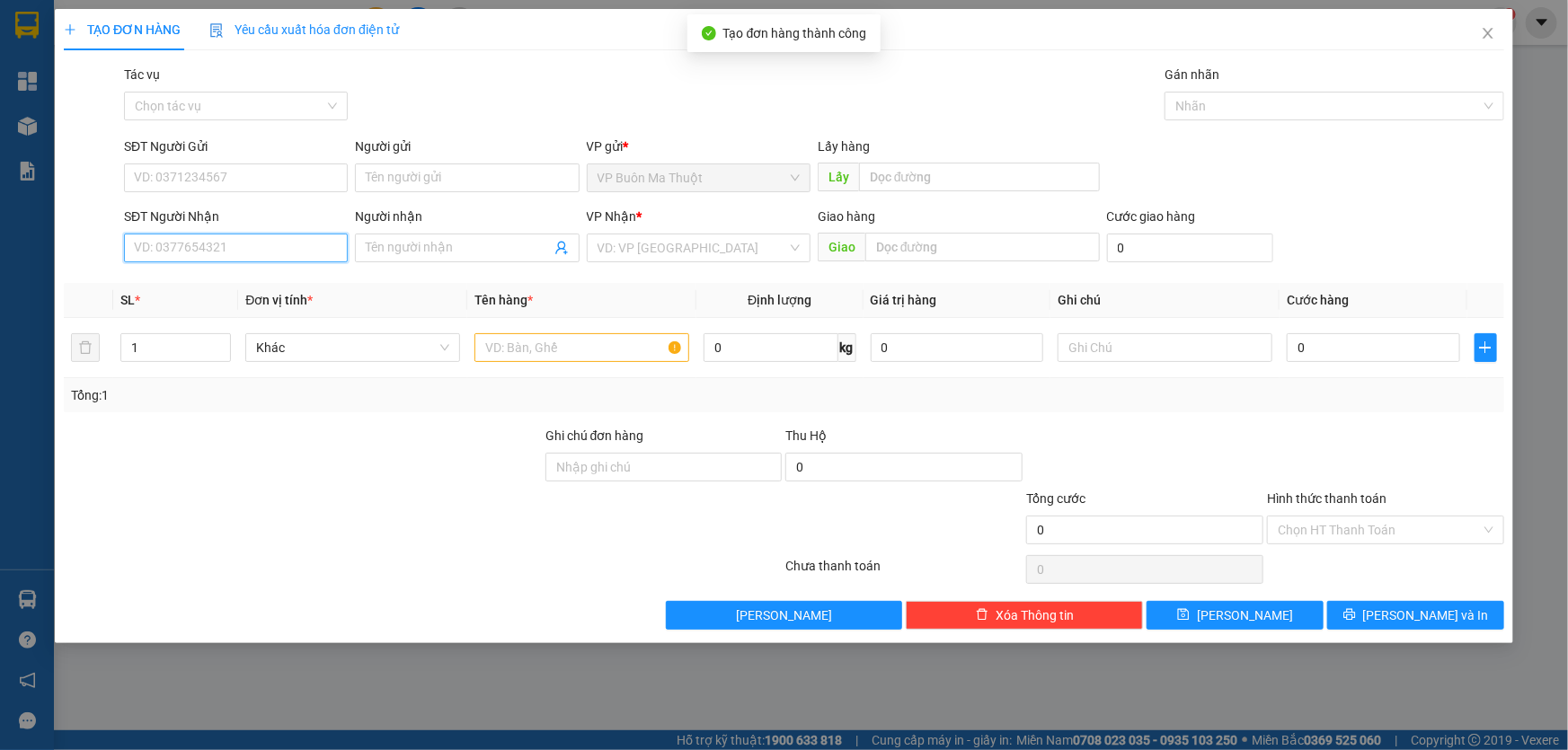
click at [281, 245] on input "SĐT Người Nhận" at bounding box center [236, 248] width 224 height 28
type input "0944482279"
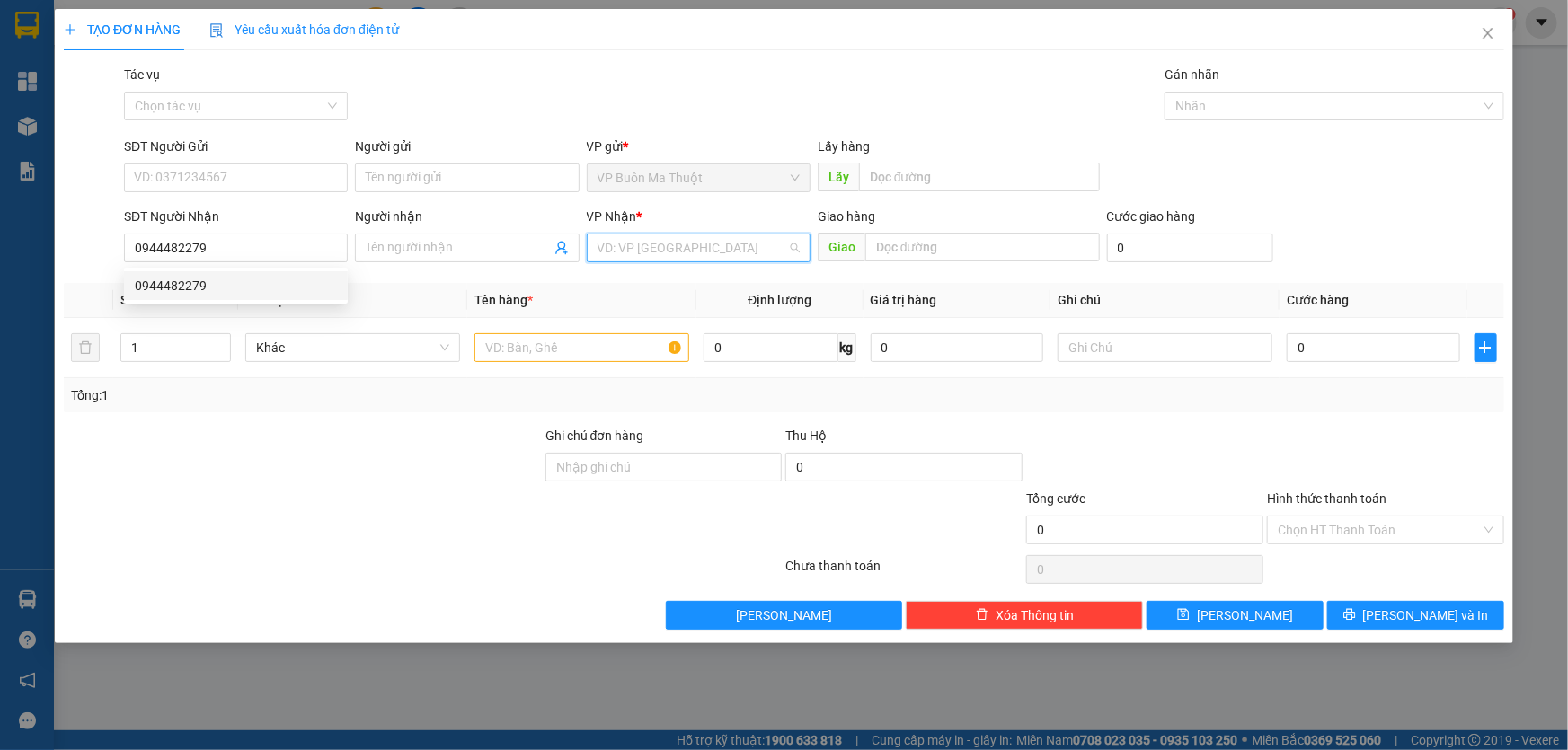
click at [616, 237] on input "search" at bounding box center [693, 248] width 190 height 27
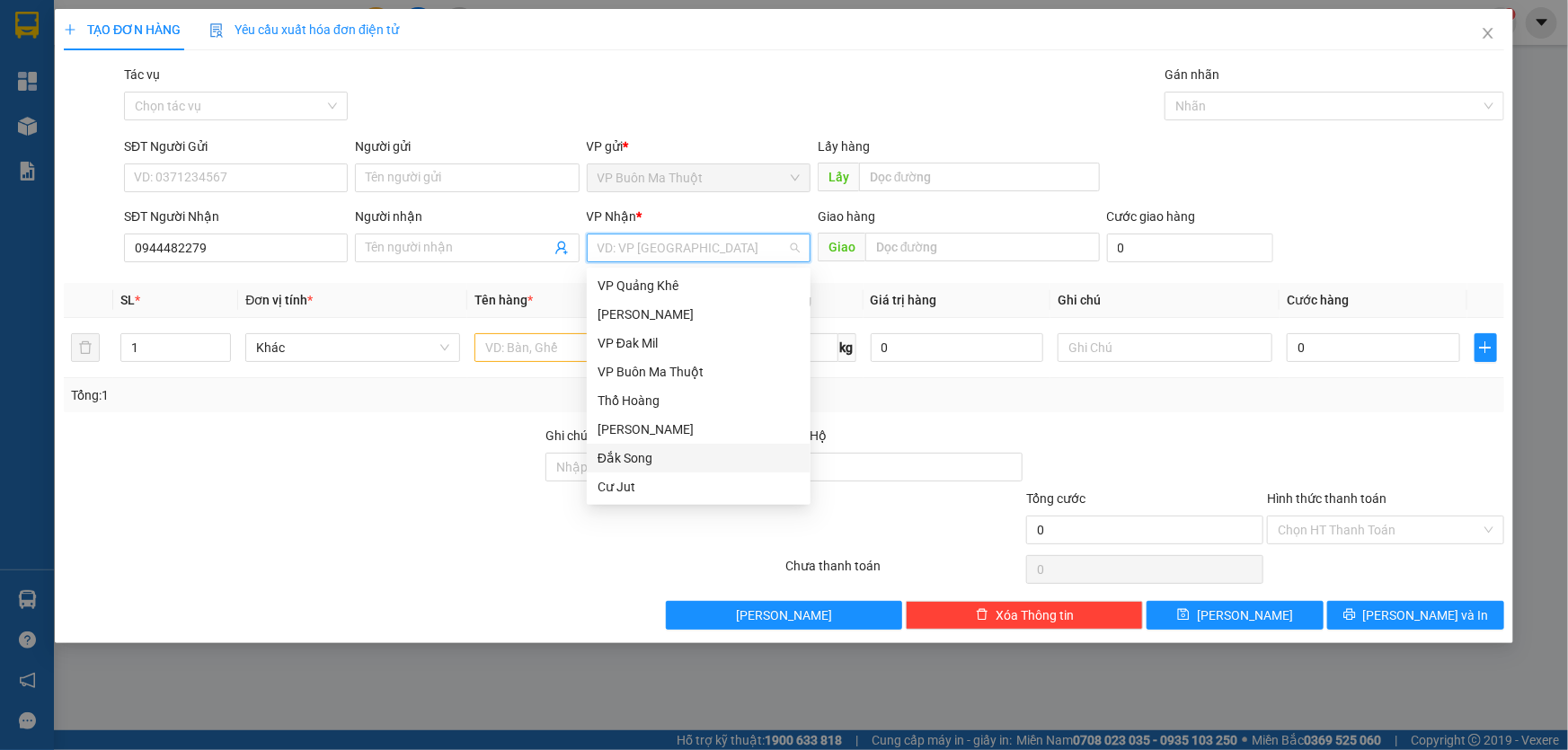
click at [628, 466] on div "Đắk Song" at bounding box center [698, 459] width 202 height 20
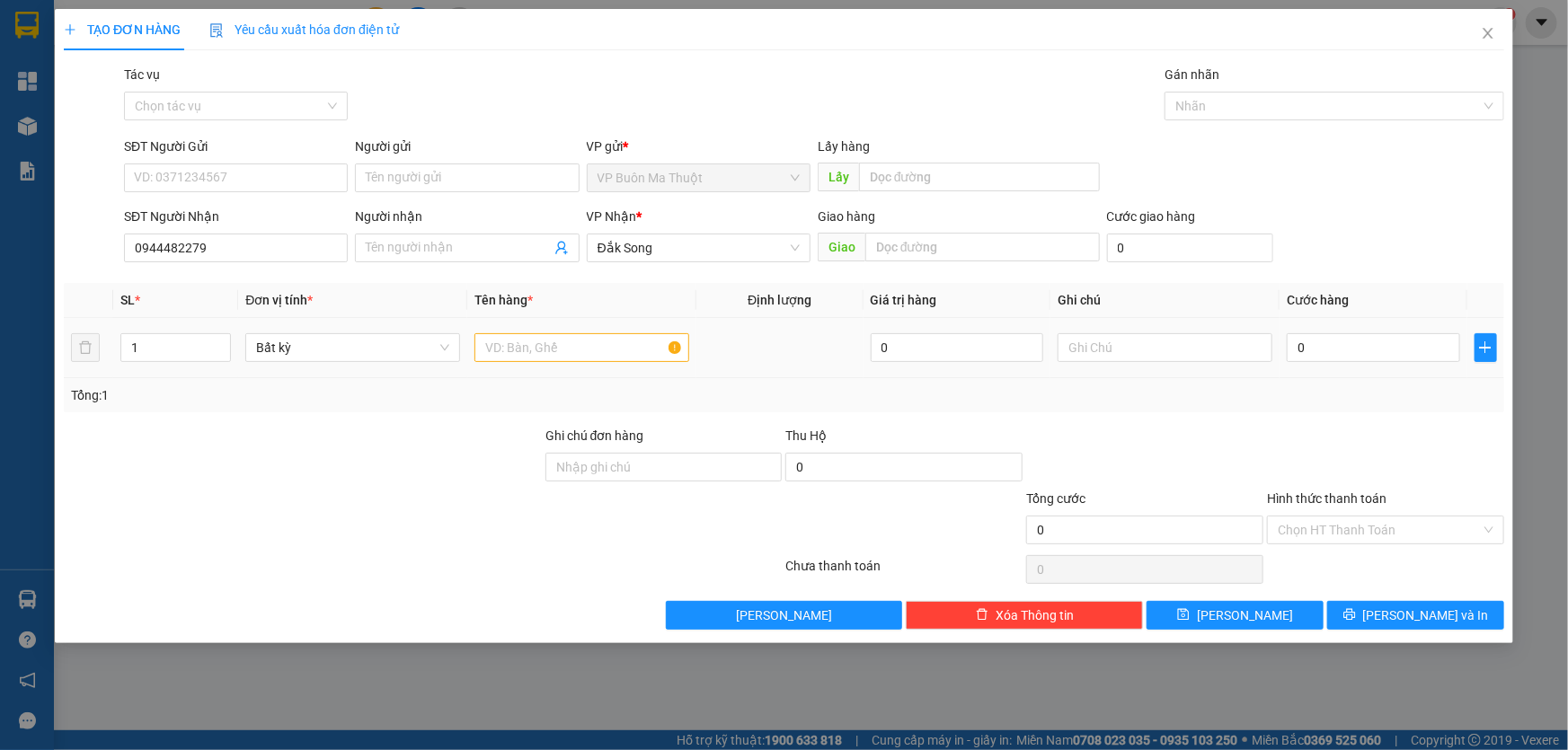
click at [555, 364] on div at bounding box center [581, 347] width 215 height 36
click at [553, 354] on input "text" at bounding box center [581, 347] width 215 height 28
type input "hộp"
click at [1324, 351] on input "0" at bounding box center [1374, 347] width 174 height 28
type input "5"
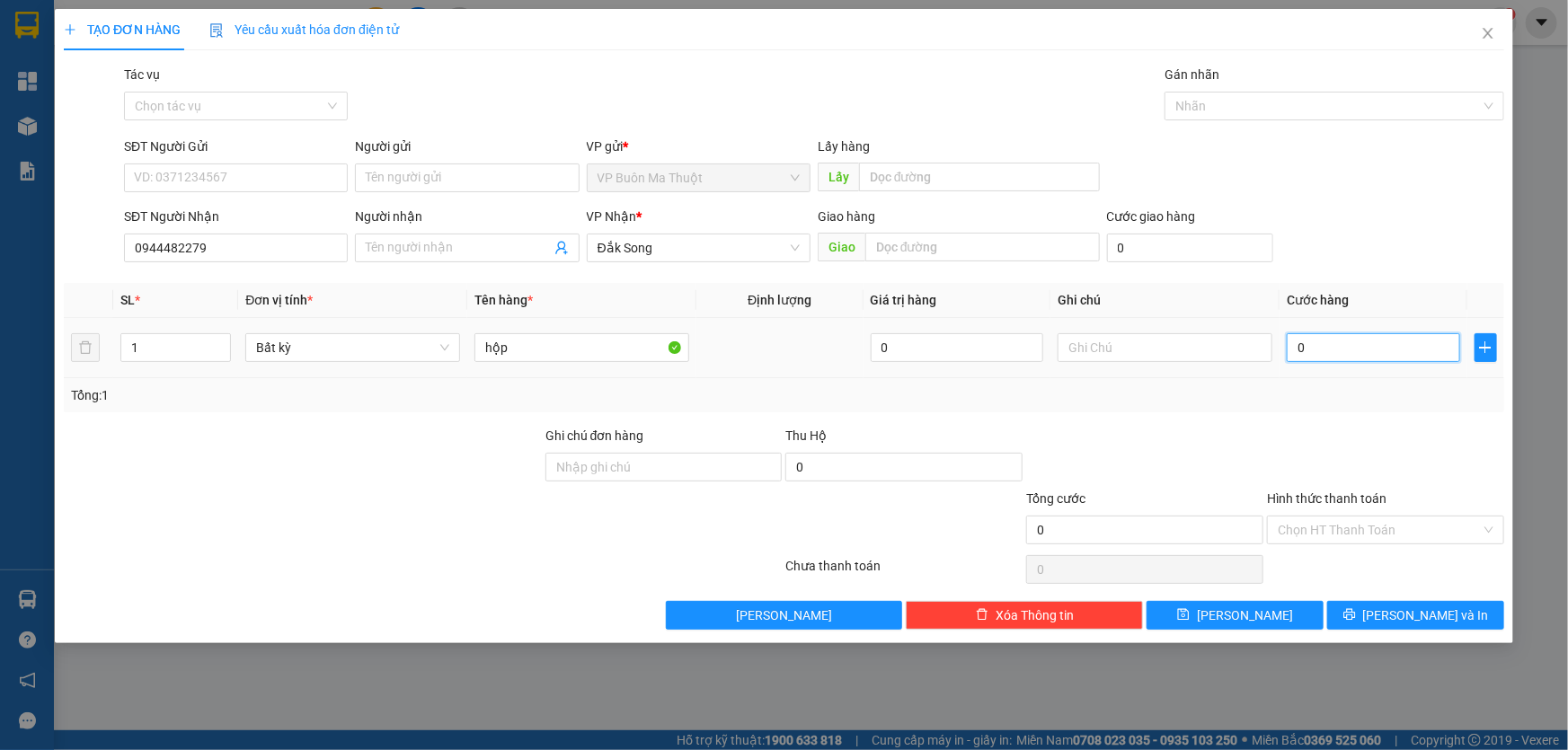
type input "5"
type input "50"
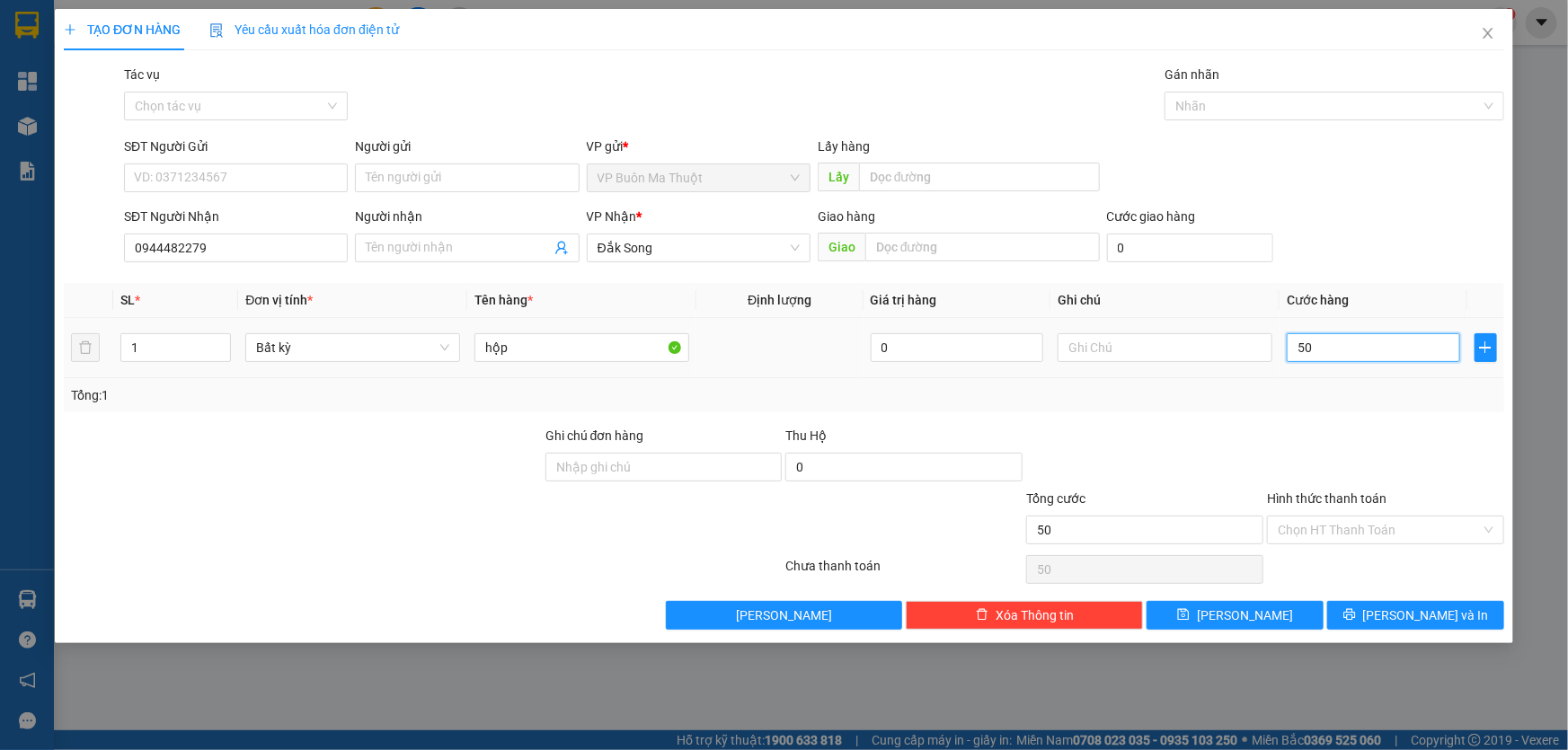
type input "500"
type input "5.000"
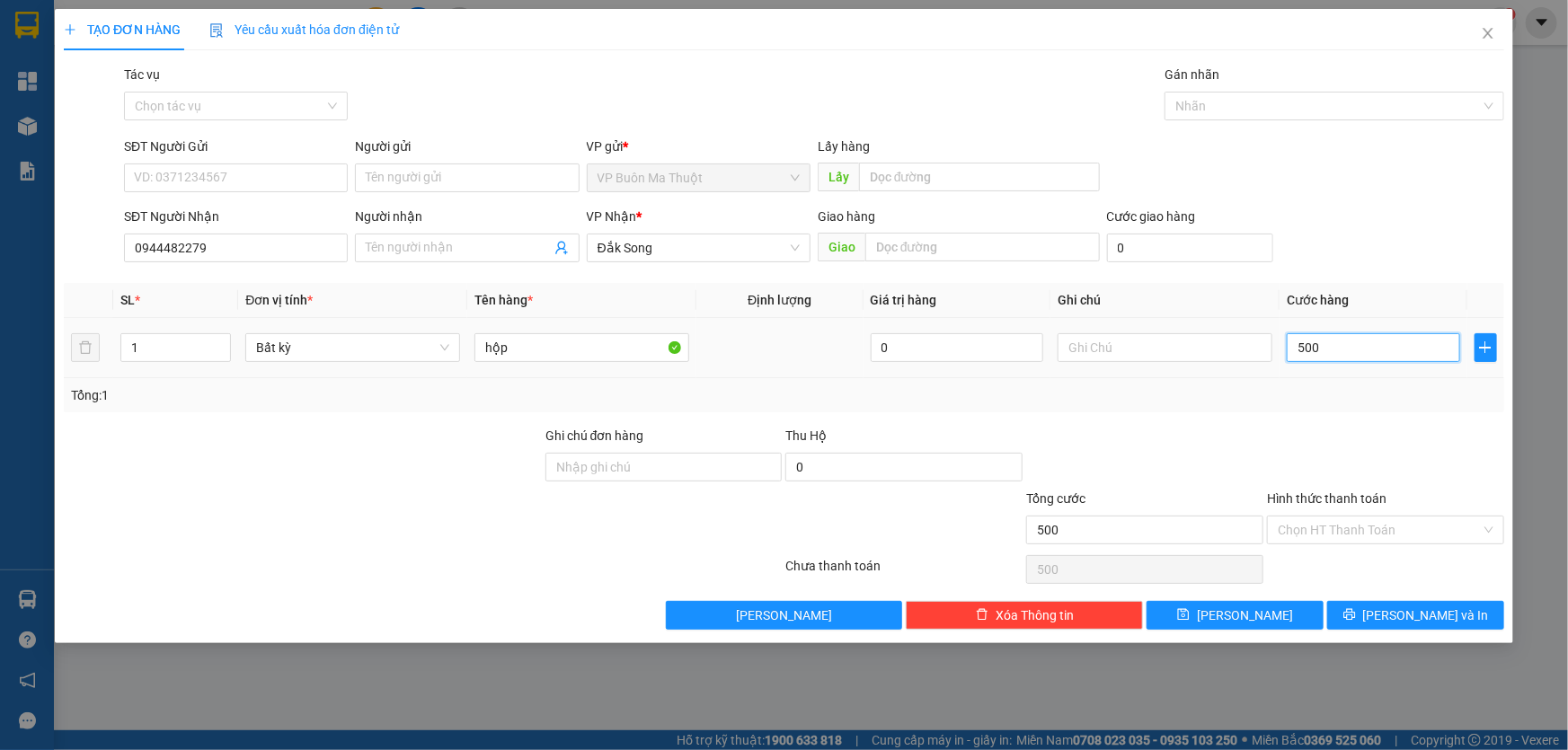
type input "5.000"
type input "50.000"
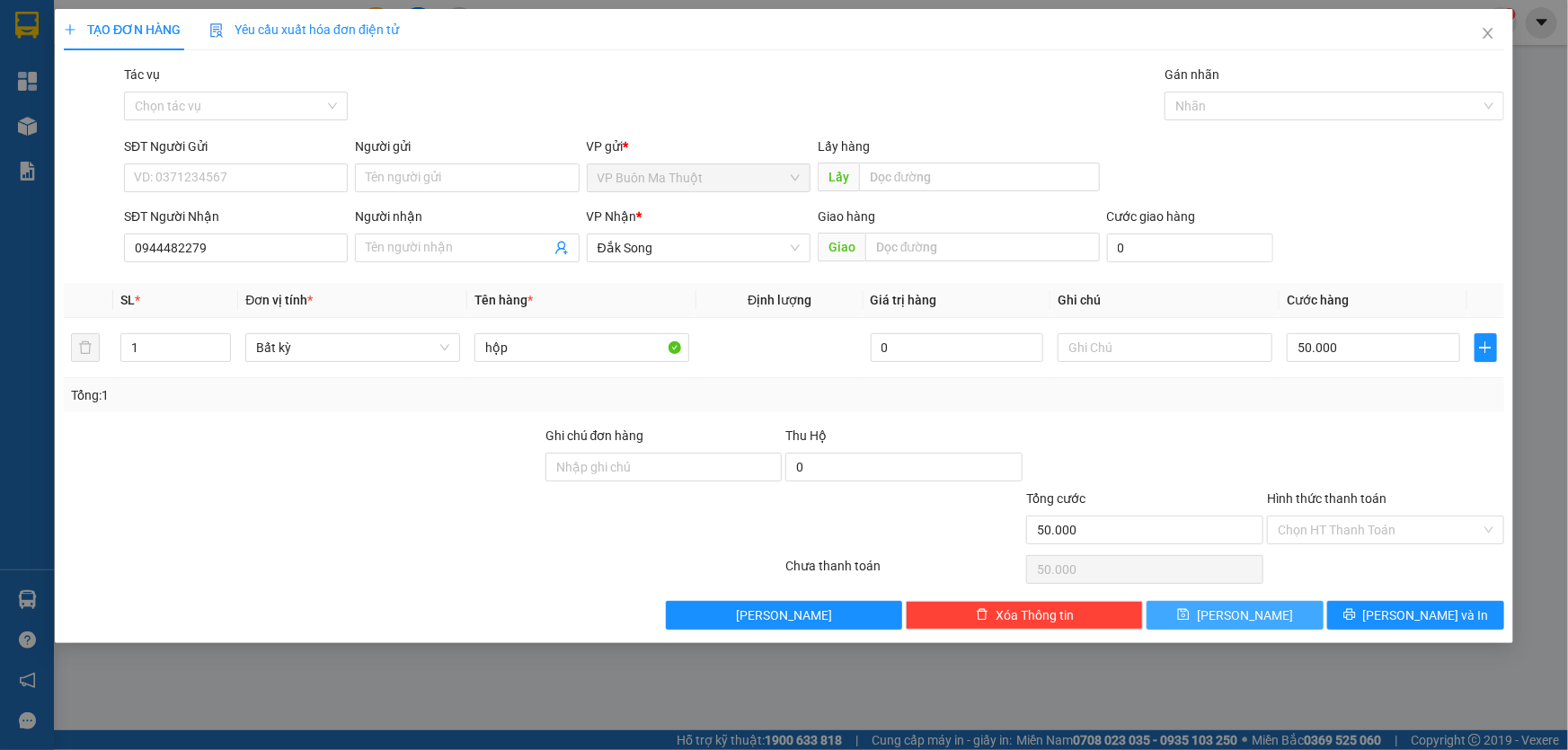
click at [1289, 607] on button "[PERSON_NAME]" at bounding box center [1235, 615] width 177 height 28
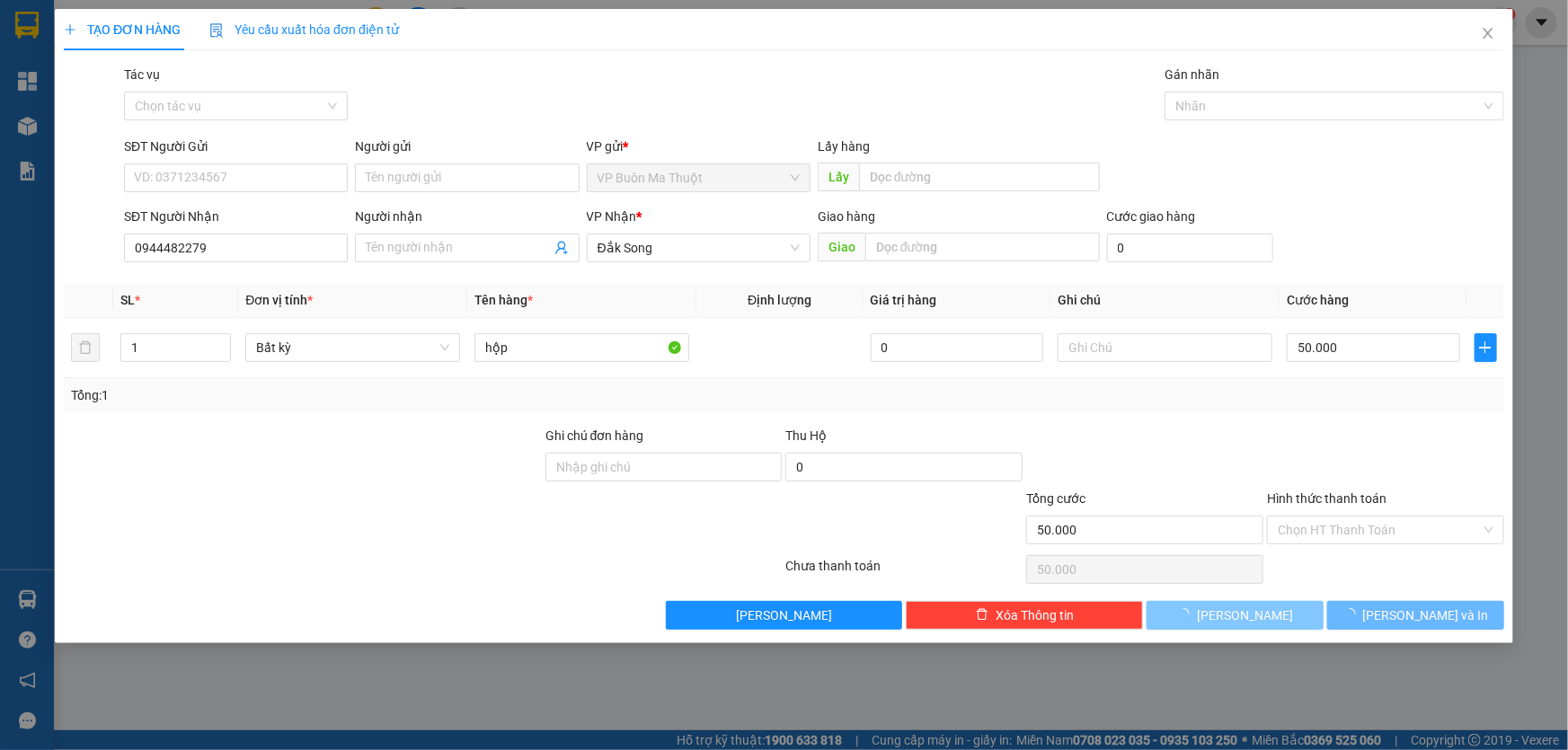
type input "0"
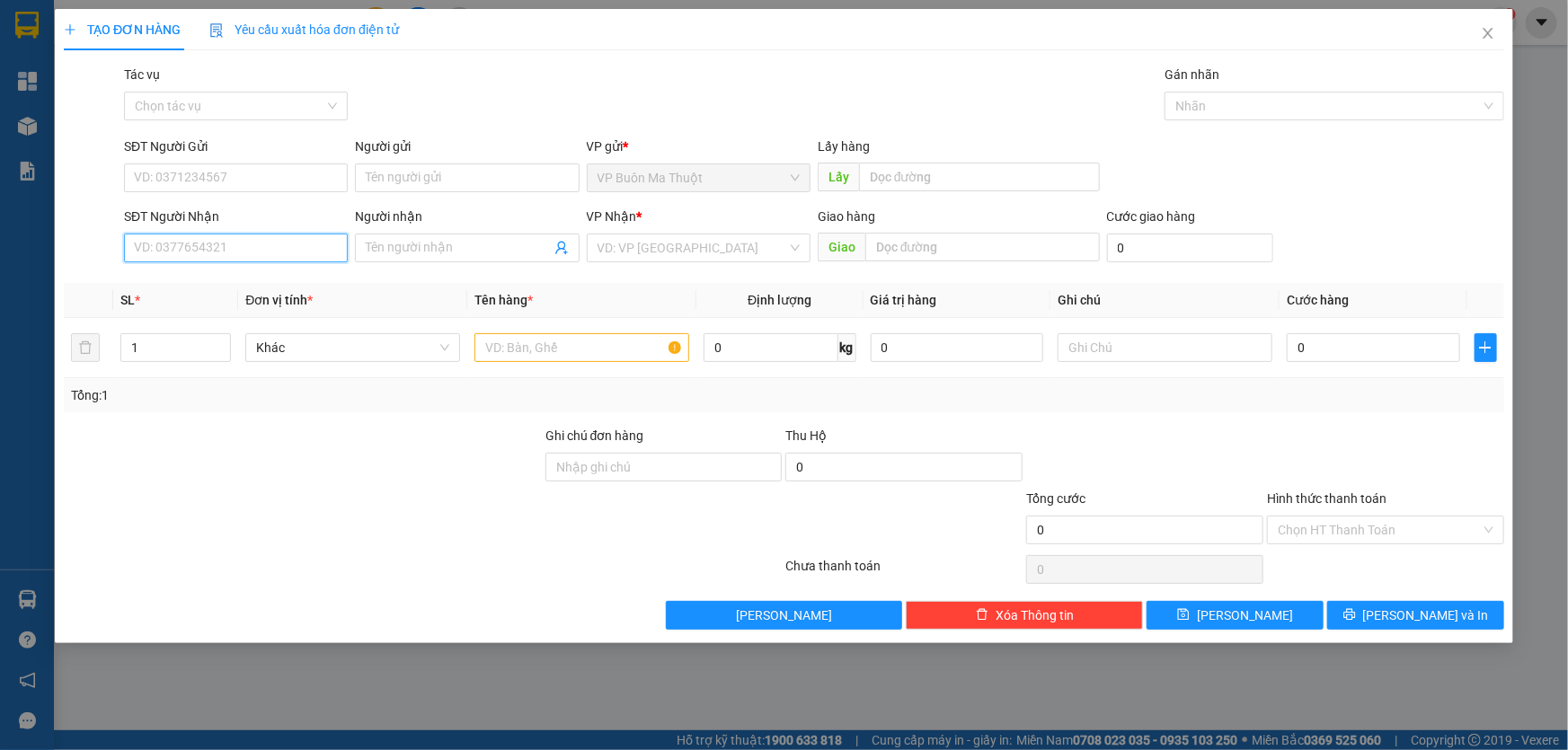
click at [289, 248] on input "SĐT Người Nhận" at bounding box center [236, 248] width 224 height 28
type input "0906622739"
click at [658, 243] on input "search" at bounding box center [693, 248] width 190 height 27
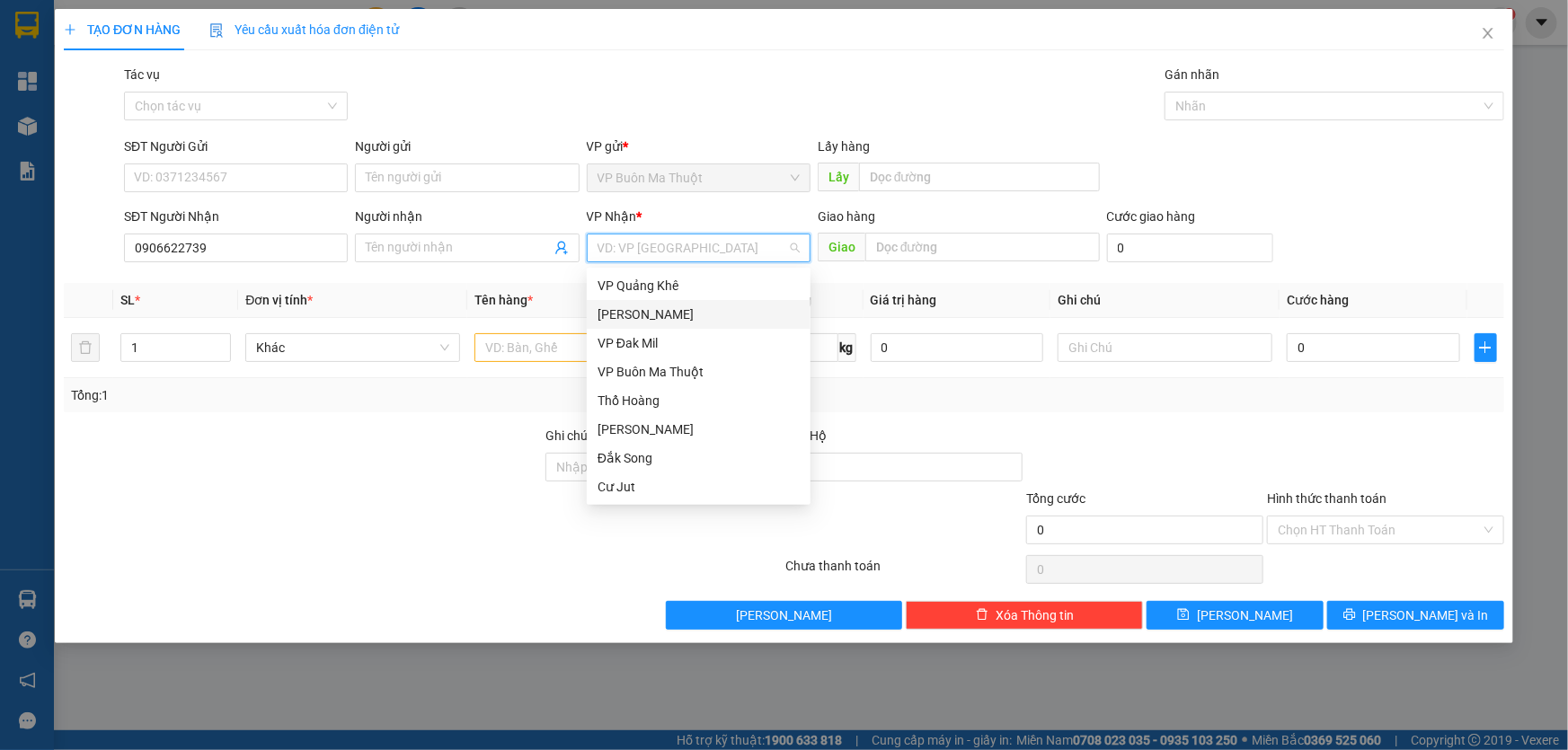
click at [631, 317] on div "[PERSON_NAME]" at bounding box center [698, 314] width 202 height 20
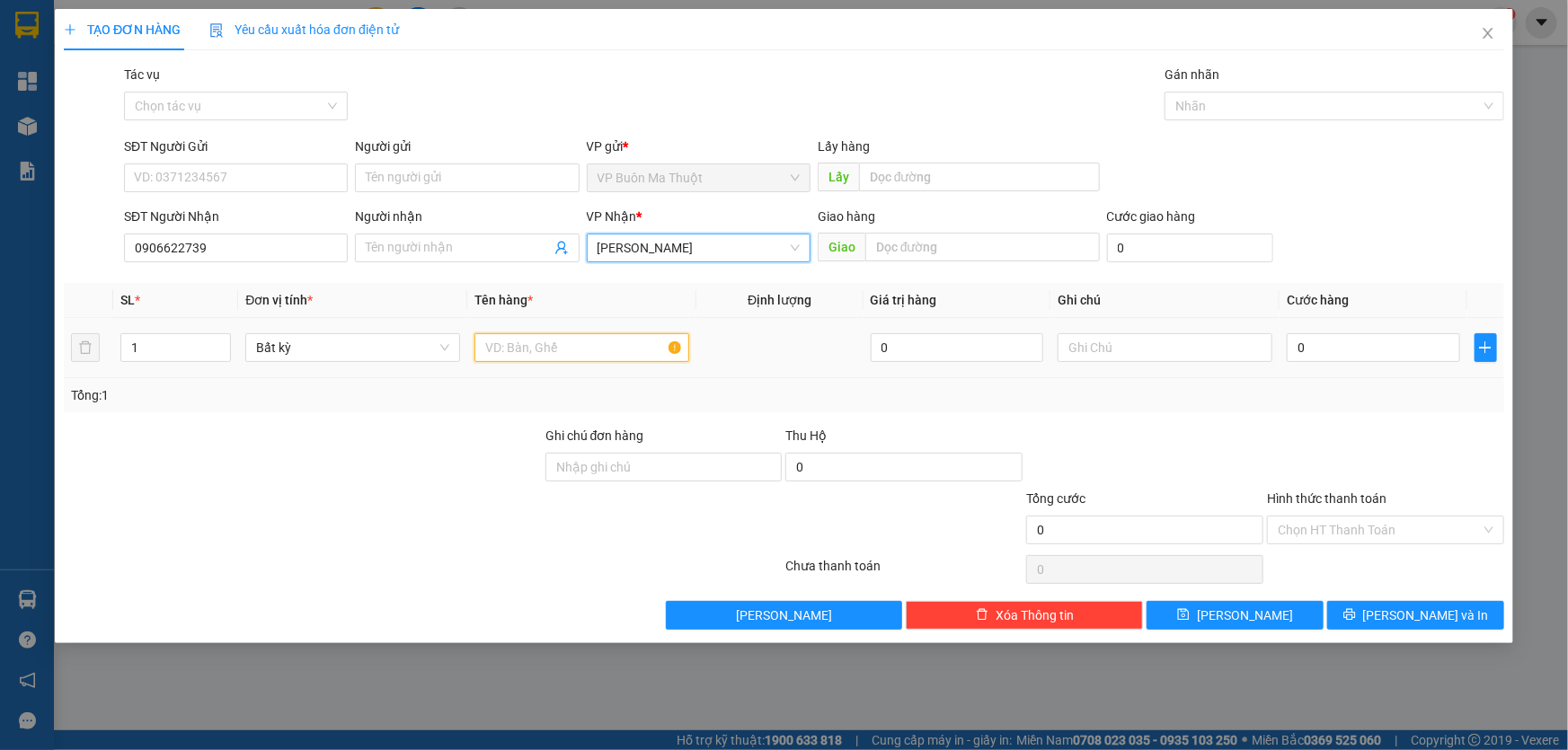
click at [571, 356] on input "text" at bounding box center [581, 347] width 215 height 28
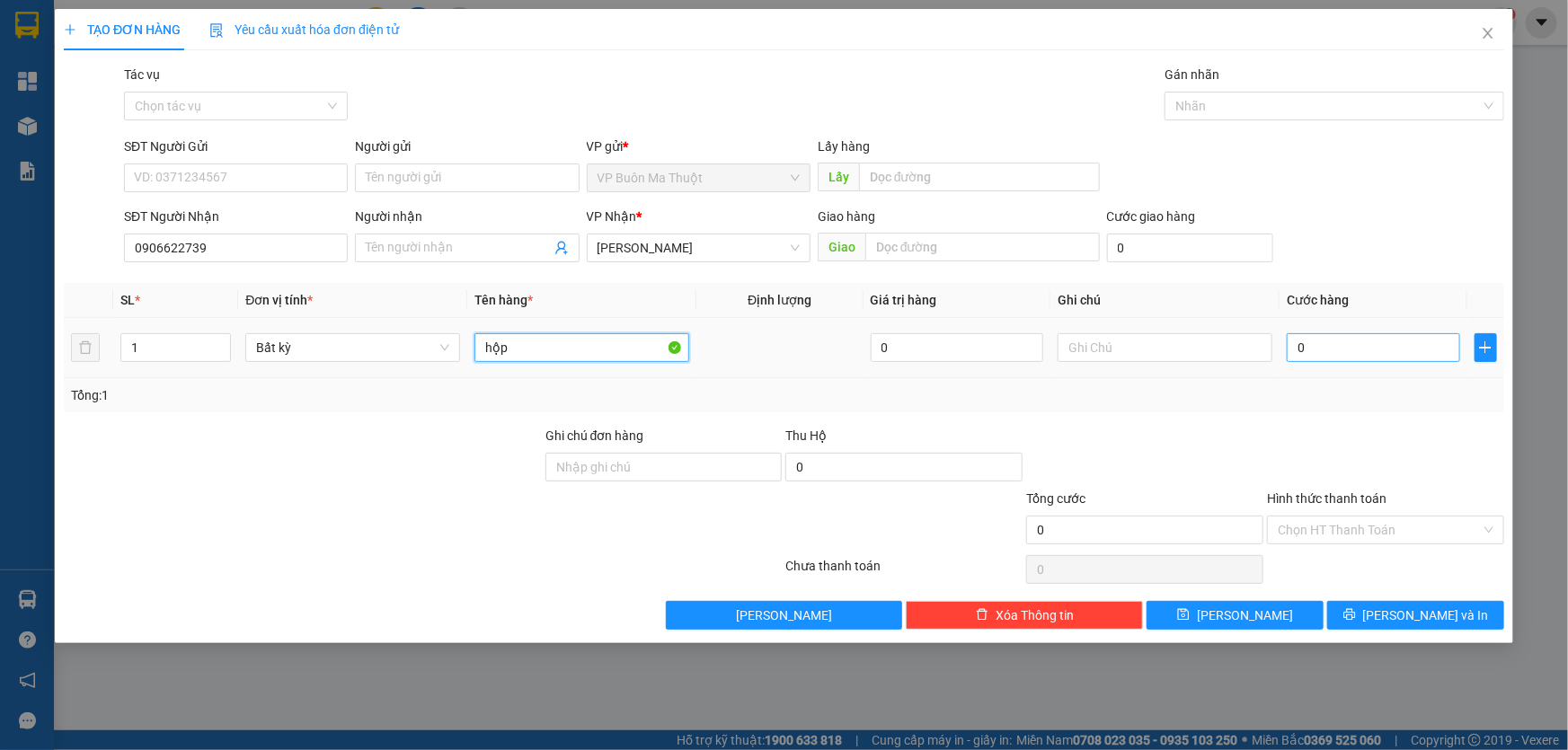
type input "hộp"
click at [1369, 357] on input "0" at bounding box center [1374, 347] width 174 height 28
type input "7"
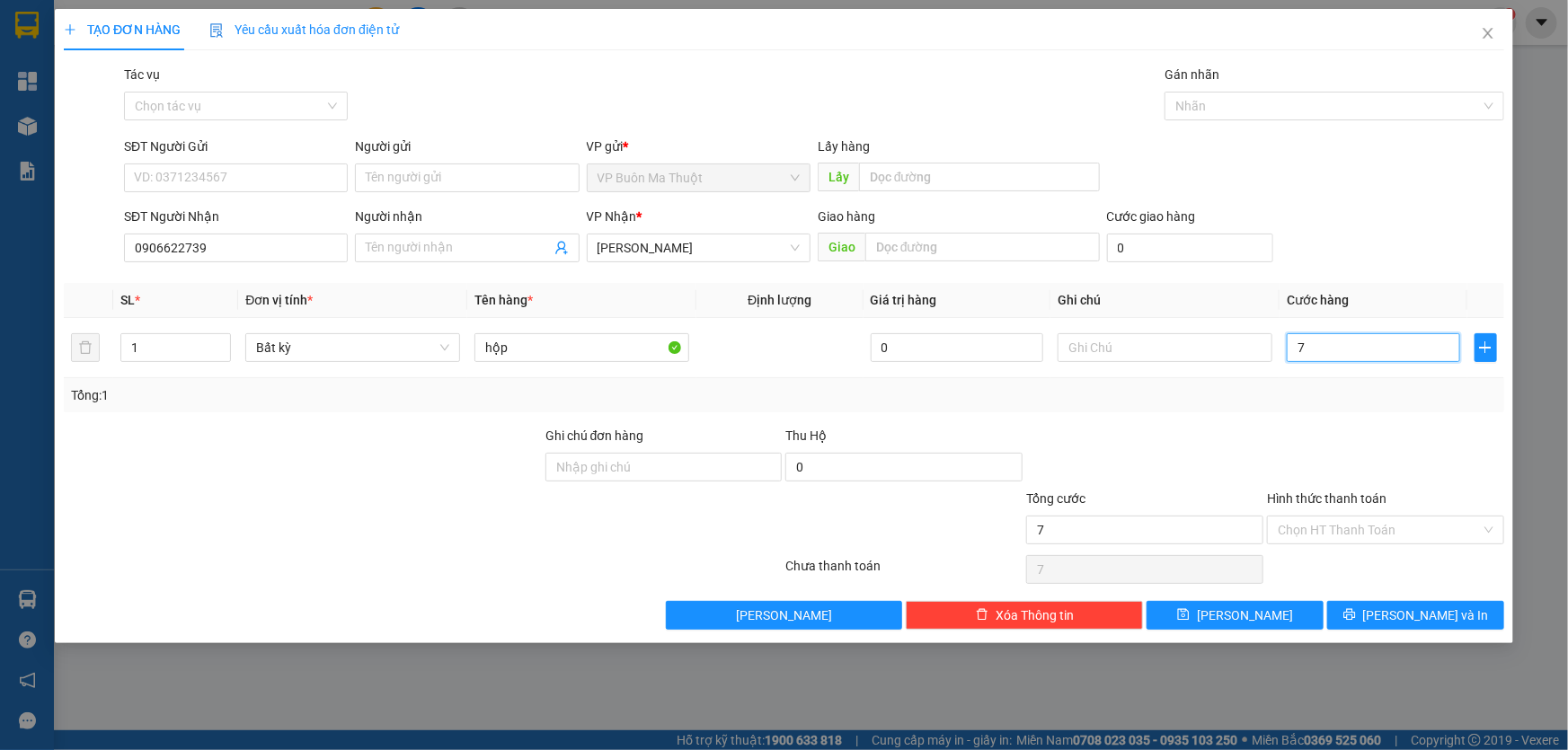
type input "70"
type input "700"
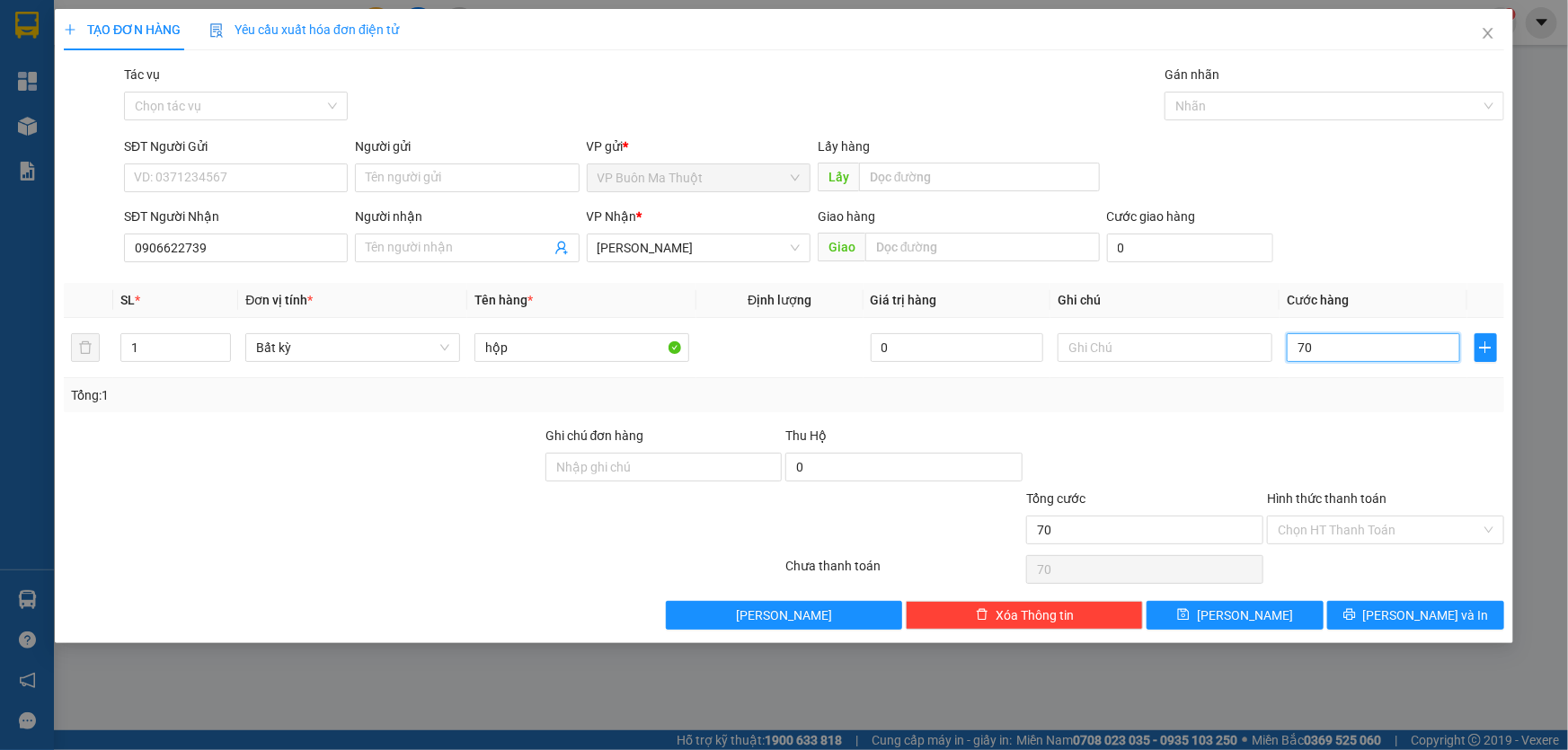
type input "700"
type input "7.000"
type input "70.000"
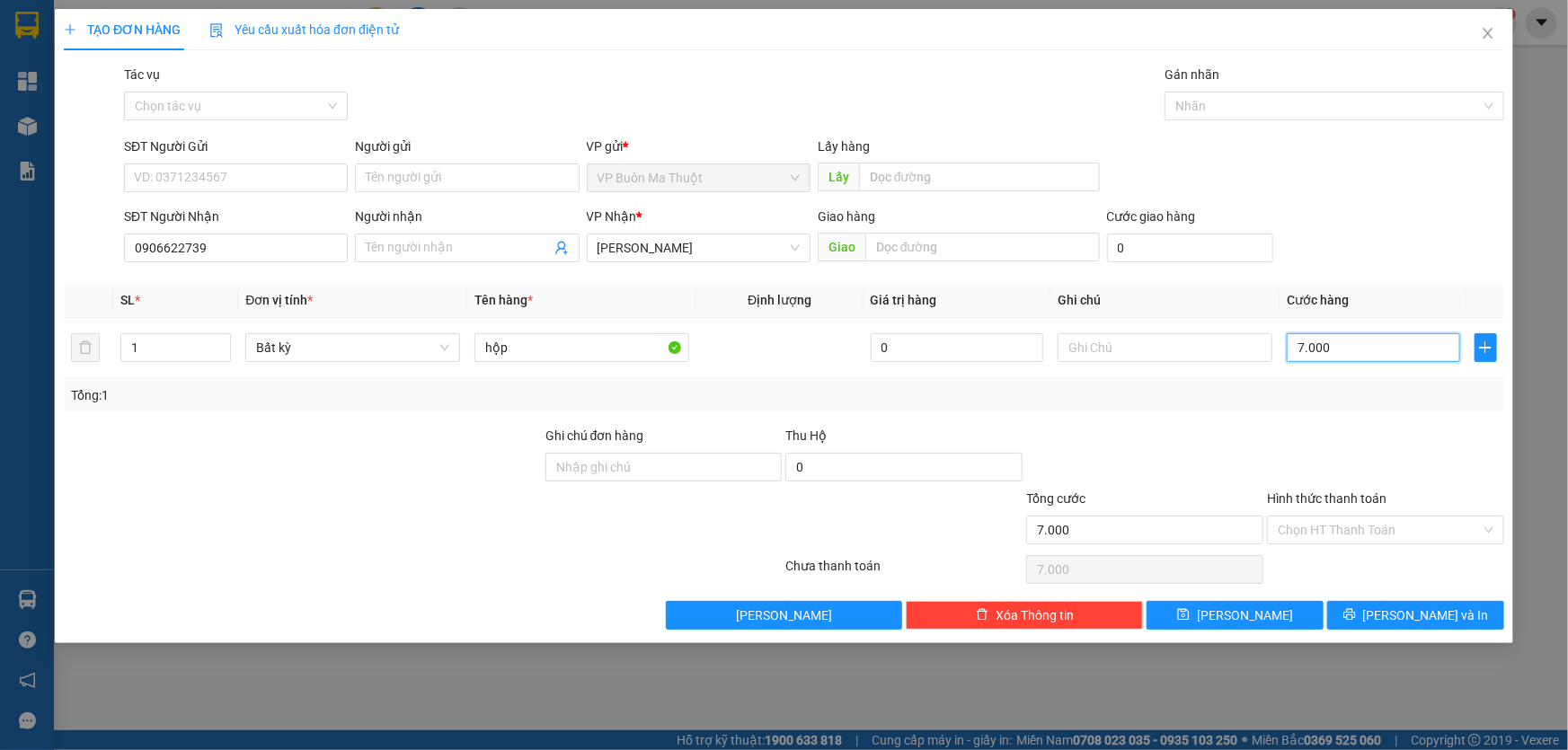
type input "70.000"
click at [1255, 607] on span "[PERSON_NAME]" at bounding box center [1245, 616] width 96 height 20
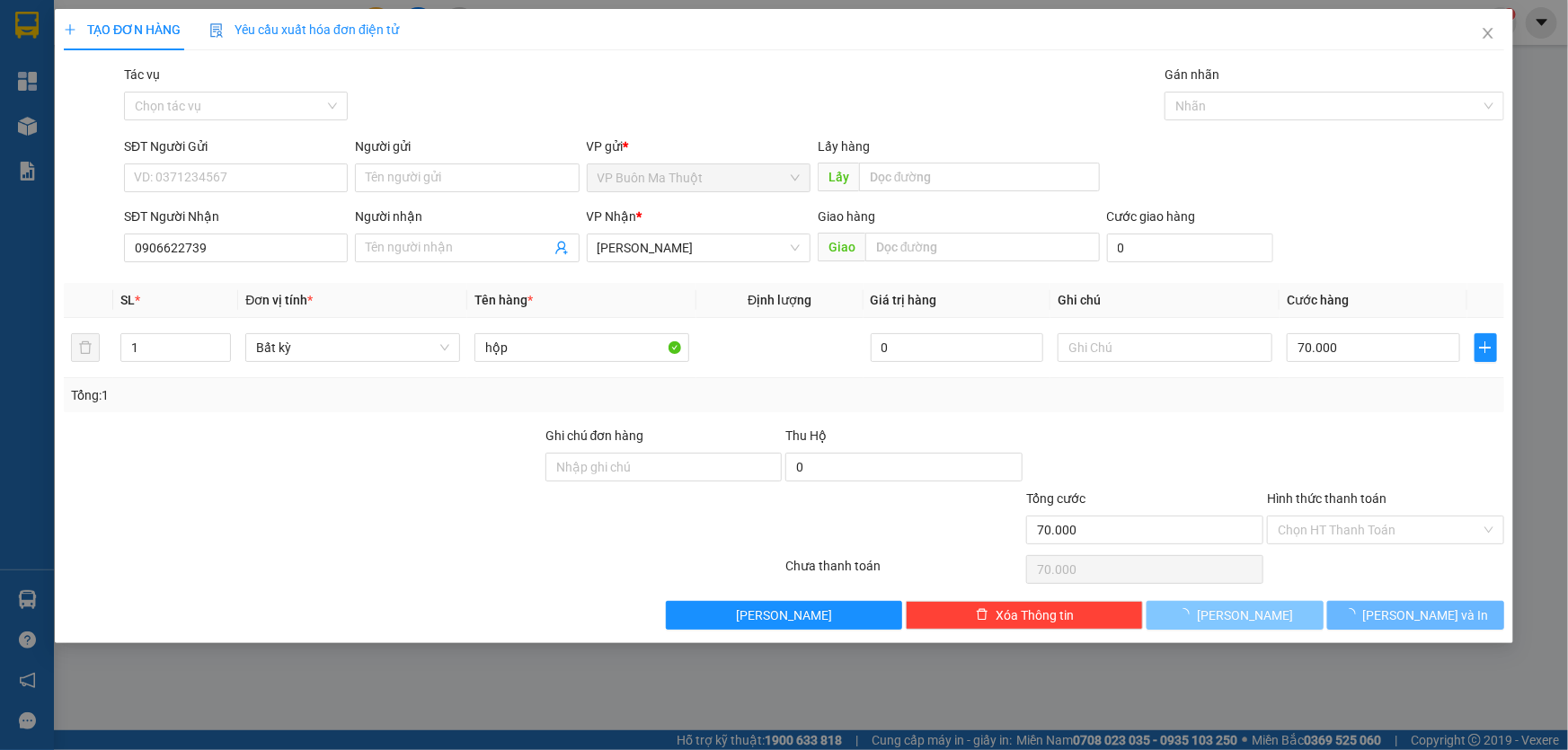
type input "0"
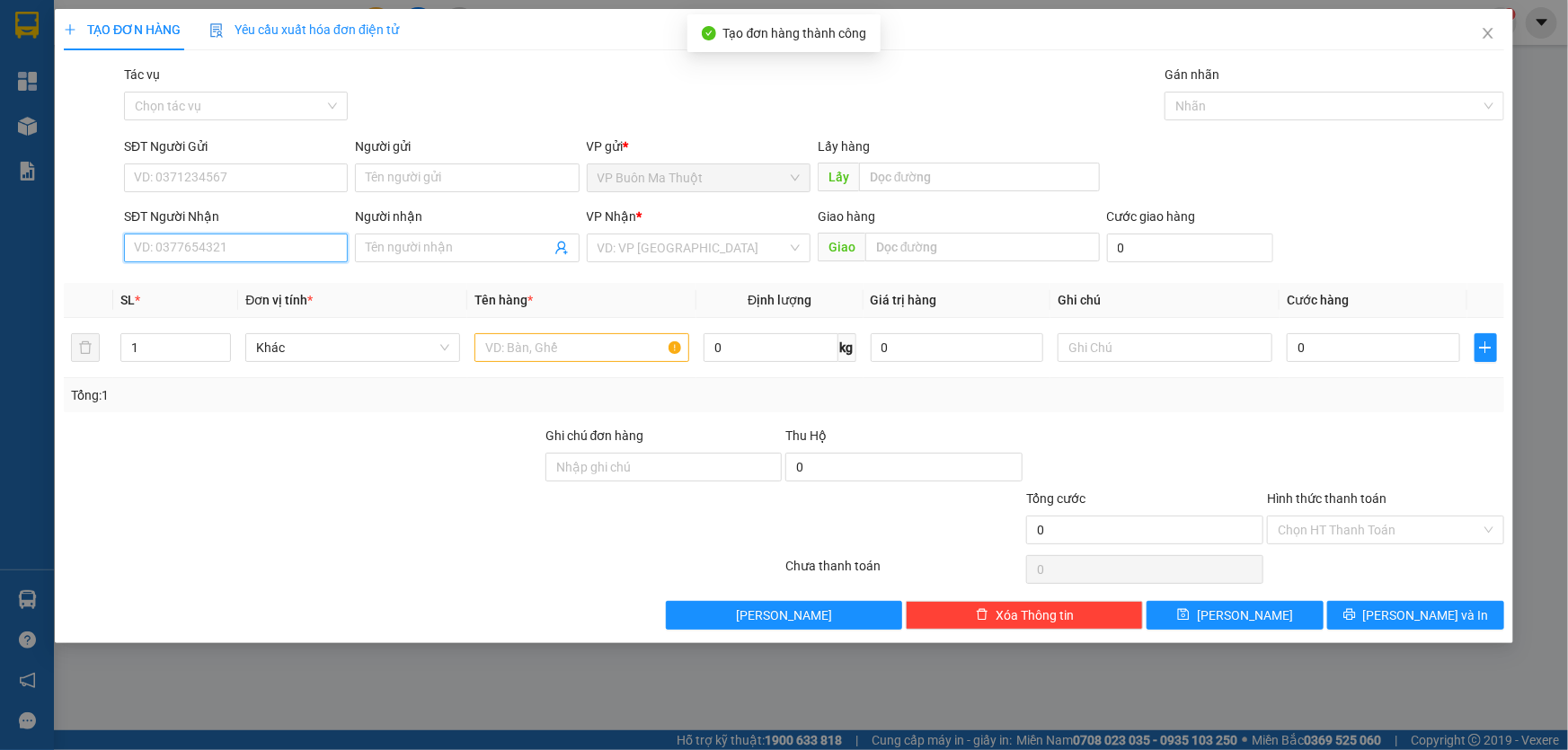
click at [235, 252] on input "SĐT Người Nhận" at bounding box center [236, 248] width 224 height 28
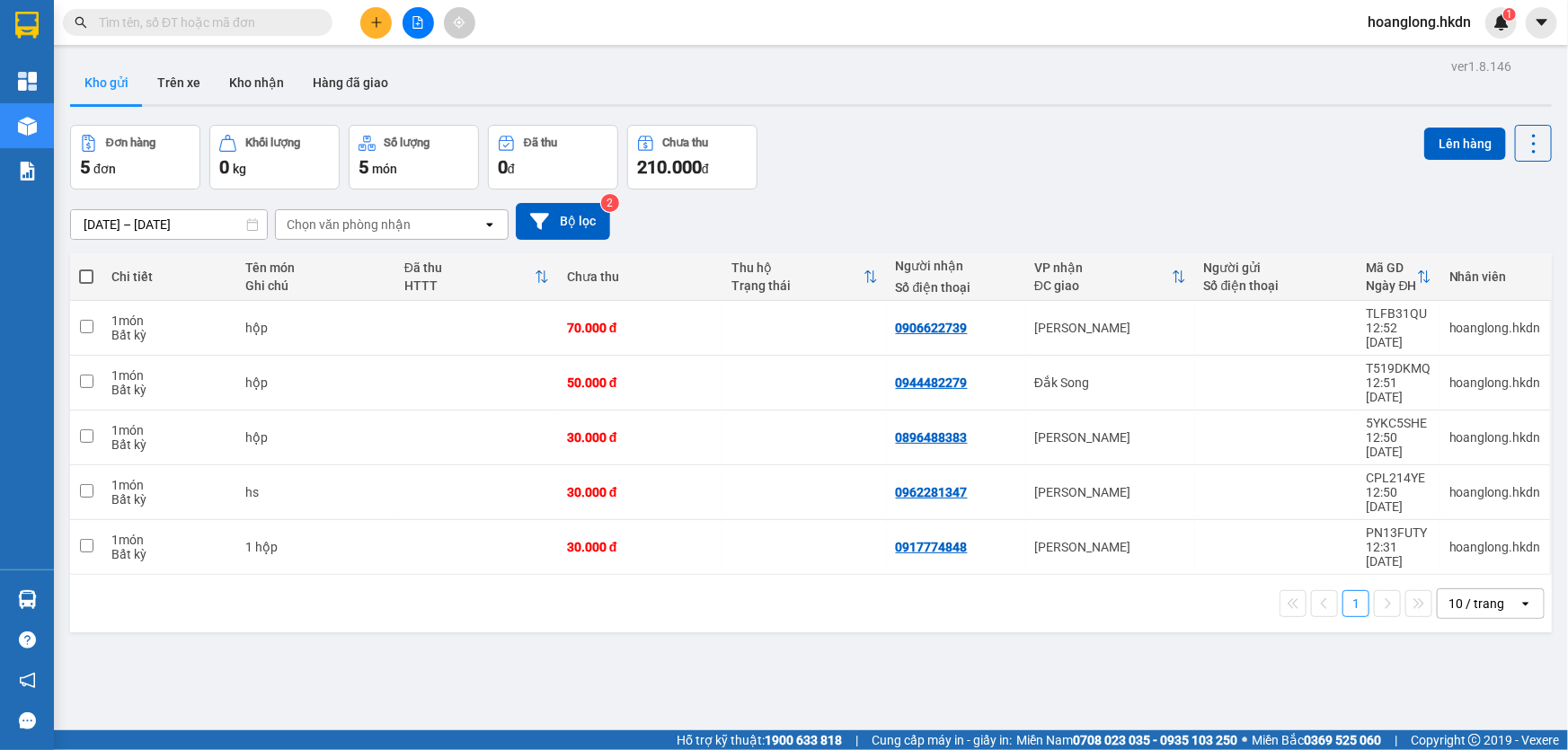
click at [84, 294] on th at bounding box center [86, 277] width 32 height 48
click at [82, 284] on span at bounding box center [87, 277] width 15 height 15
click at [86, 268] on input "checkbox" at bounding box center [86, 268] width 0 height 0
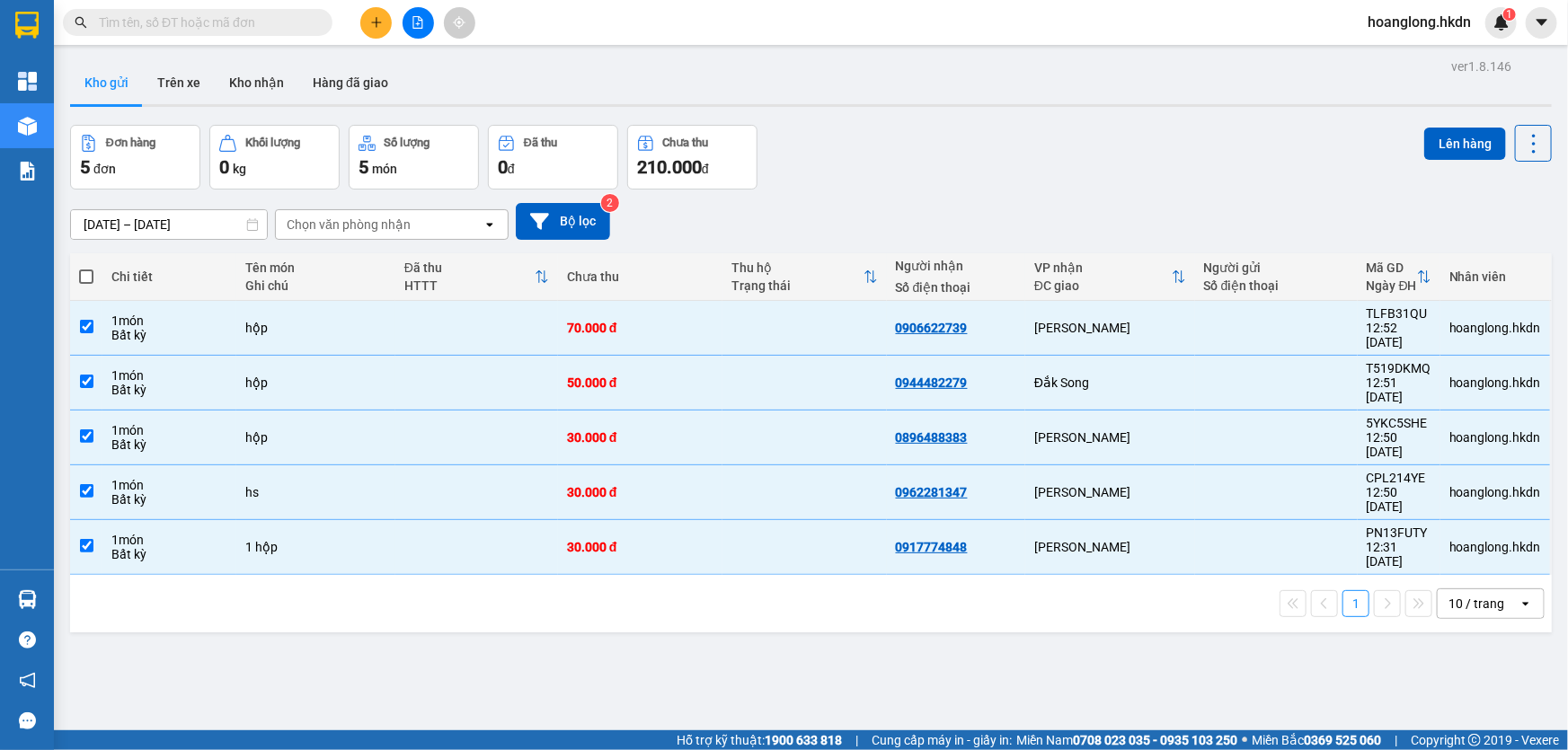
checkbox input "true"
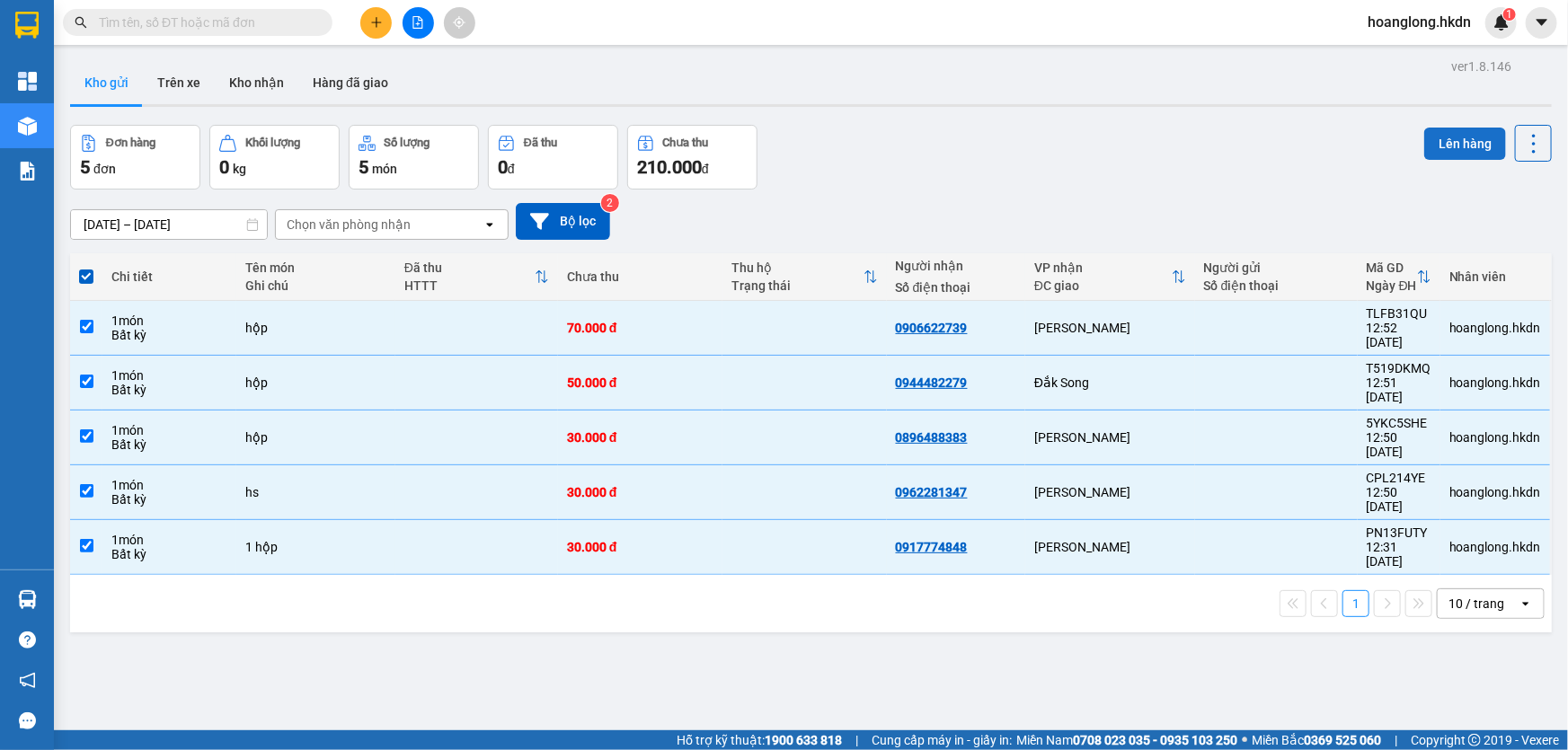
click at [1441, 153] on button "Lên hàng" at bounding box center [1466, 143] width 82 height 32
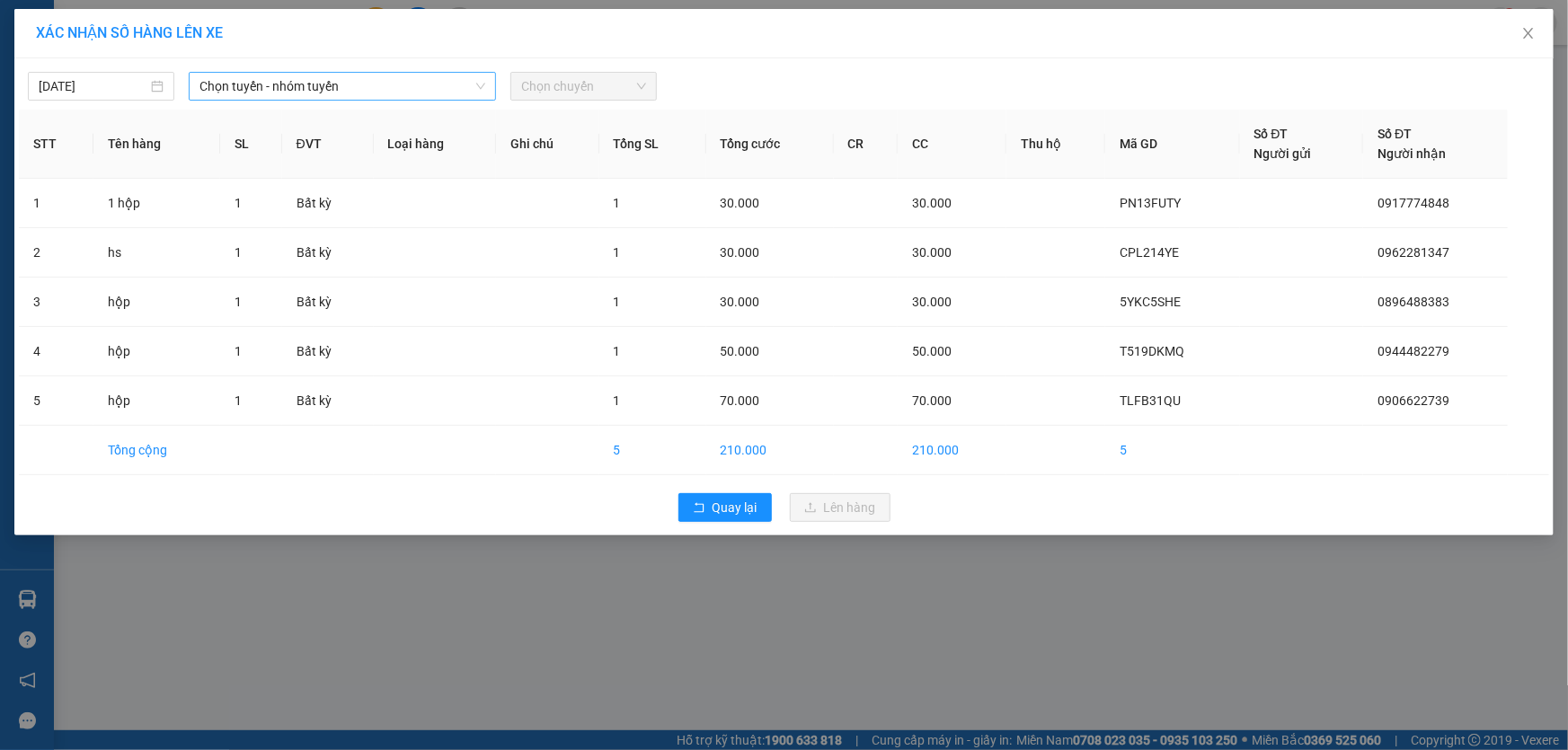
click at [328, 90] on span "Chọn tuyến - nhóm tuyến" at bounding box center [342, 87] width 286 height 27
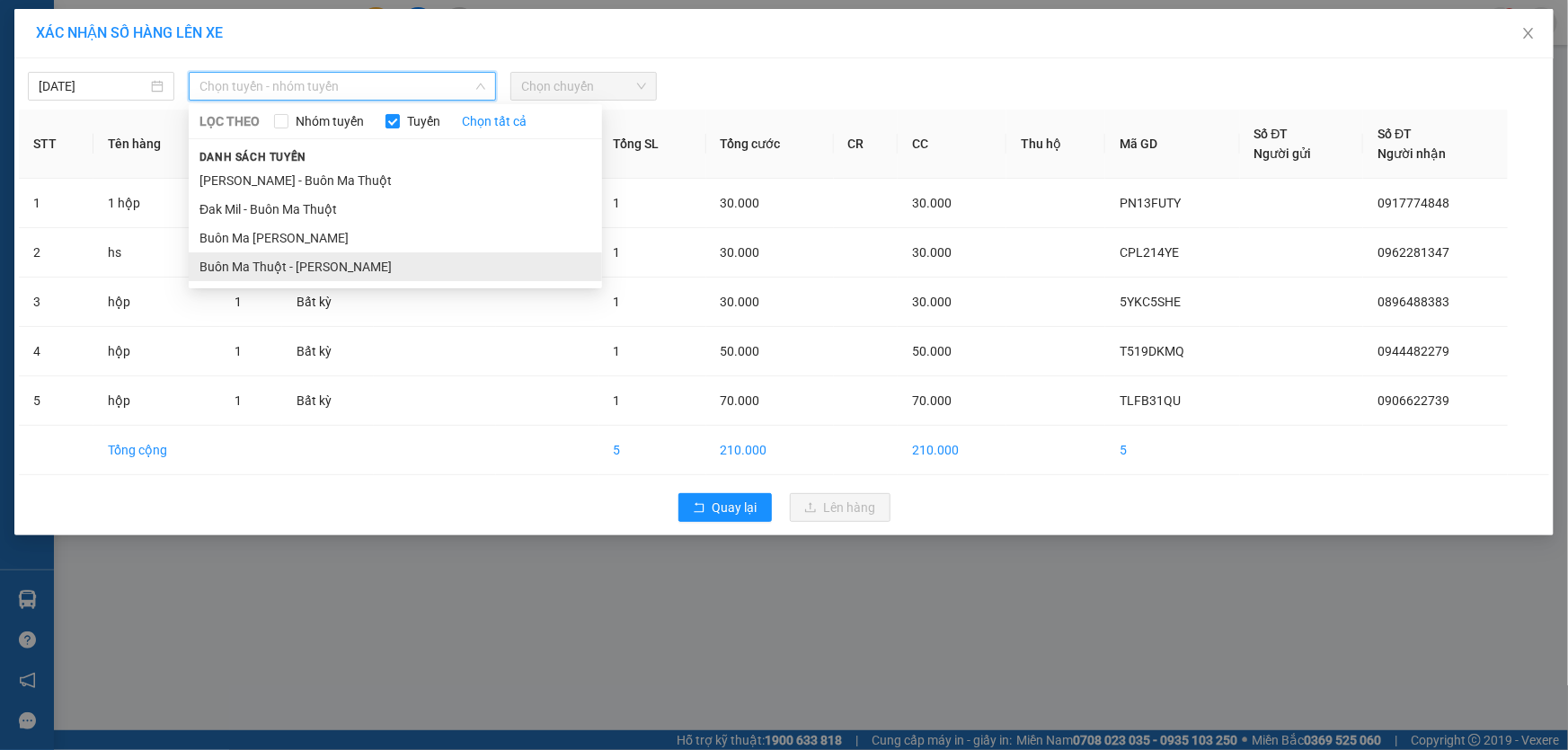
click at [314, 261] on li "Buôn Ma Thuột - [PERSON_NAME]" at bounding box center [396, 266] width 413 height 28
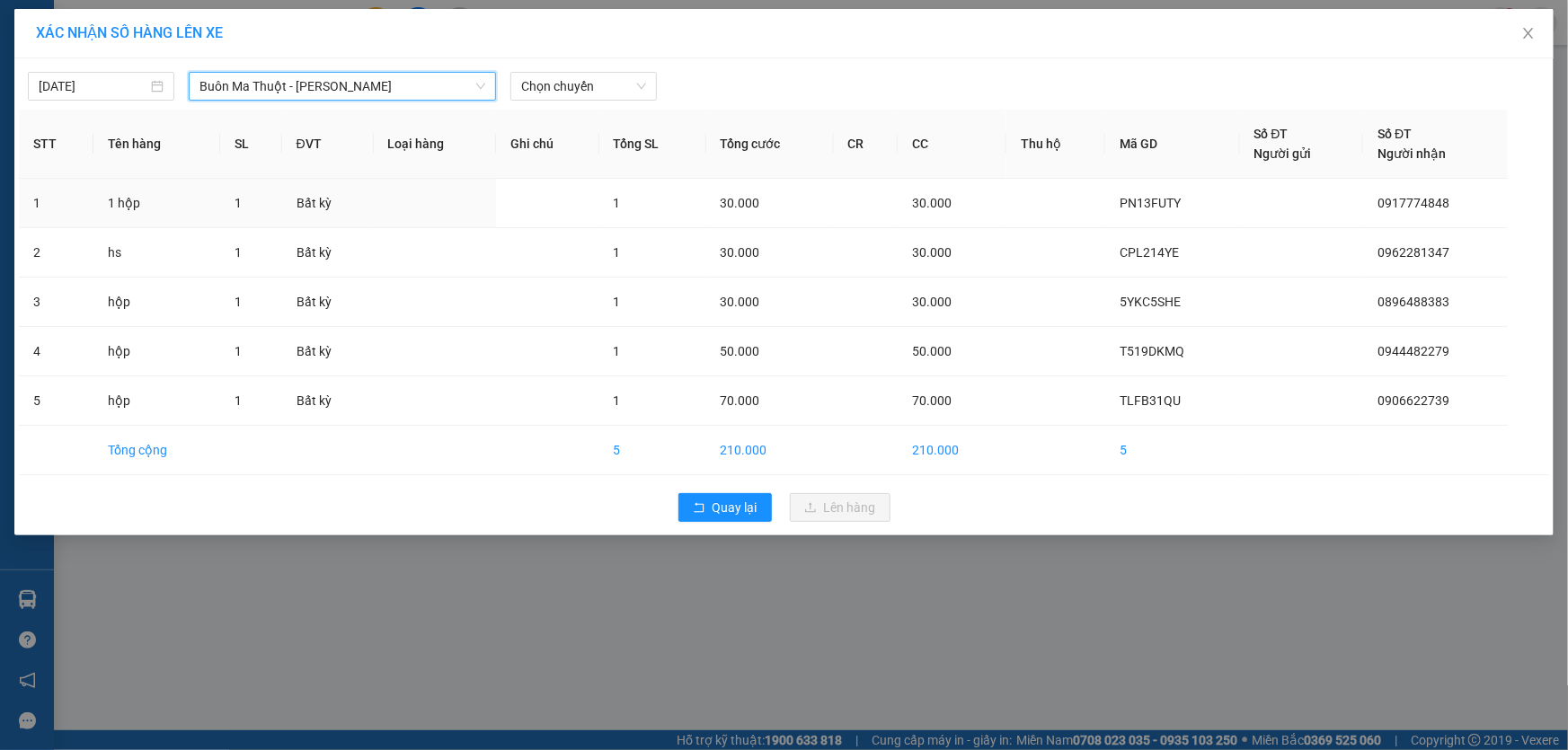
click at [588, 56] on div "XÁC NHẬN SỐ HÀNG LÊN XE" at bounding box center [784, 34] width 1540 height 49
click at [577, 81] on span "Chọn chuyến" at bounding box center [584, 87] width 125 height 27
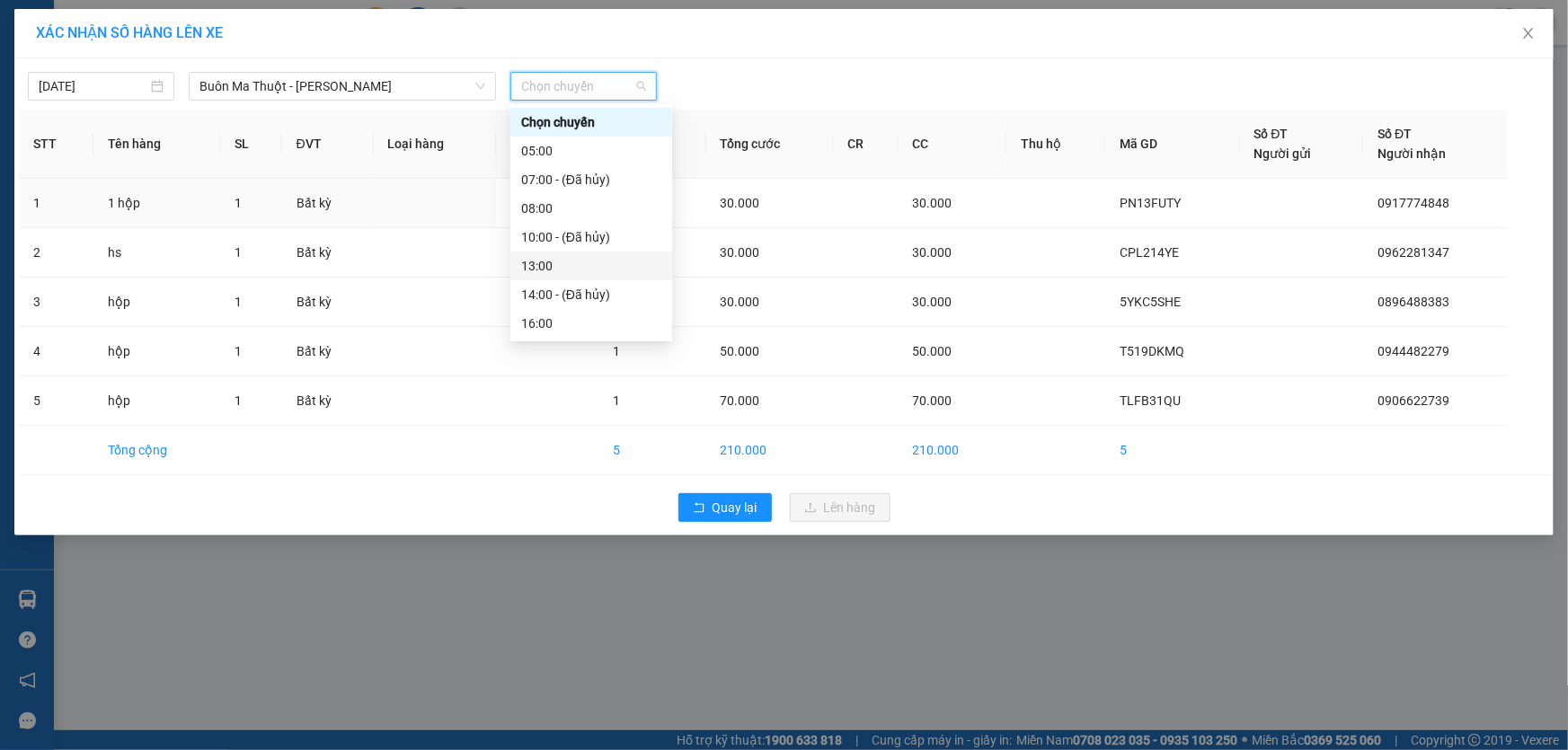
click at [568, 268] on div "13:00" at bounding box center [591, 266] width 140 height 20
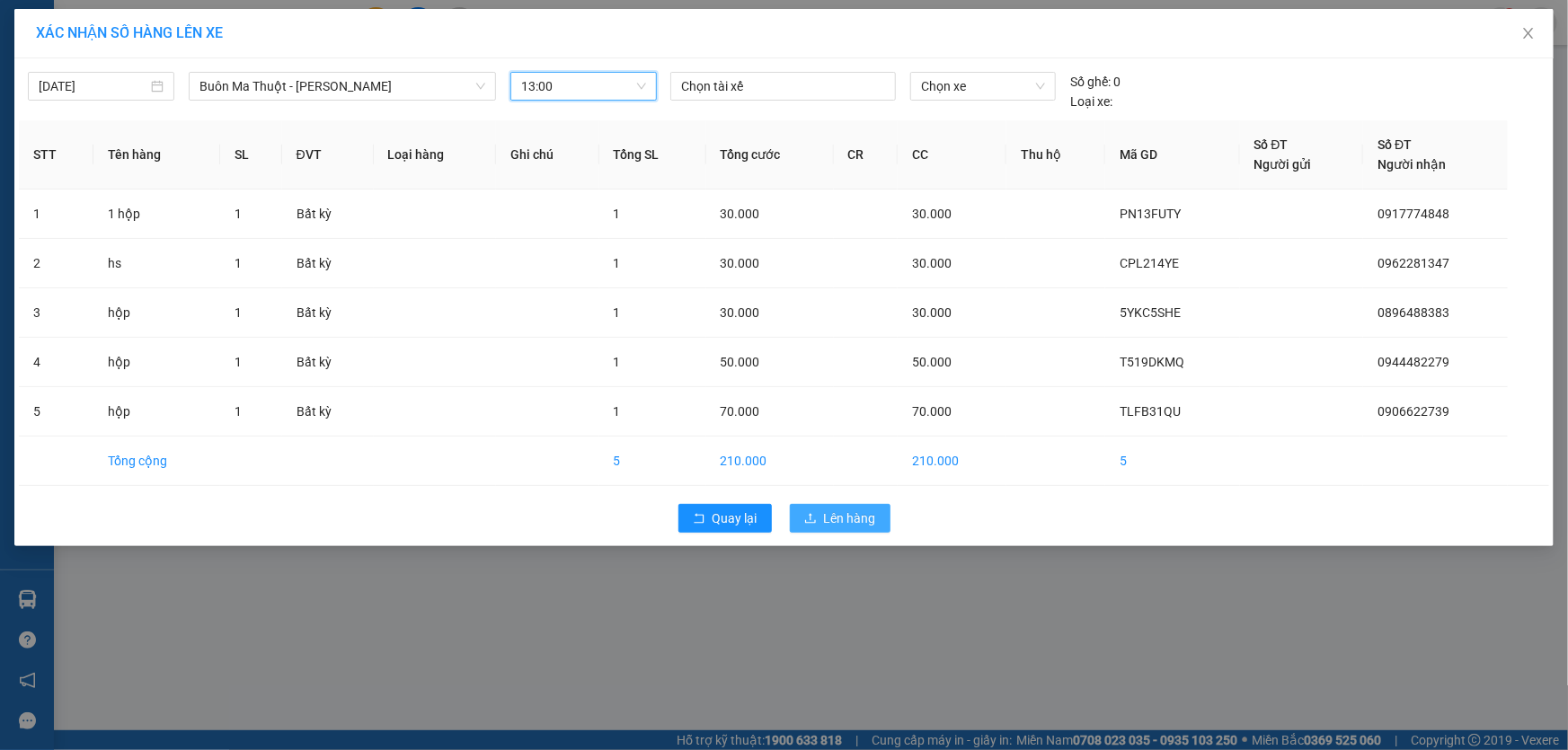
click at [839, 523] on span "Lên hàng" at bounding box center [850, 519] width 52 height 20
